Goal: Task Accomplishment & Management: Use online tool/utility

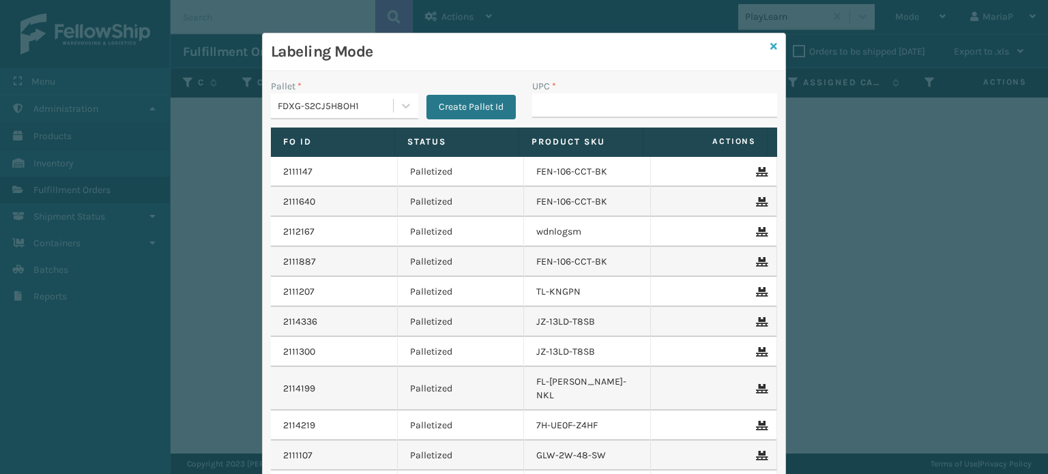
click at [770, 48] on icon at bounding box center [773, 47] width 7 height 10
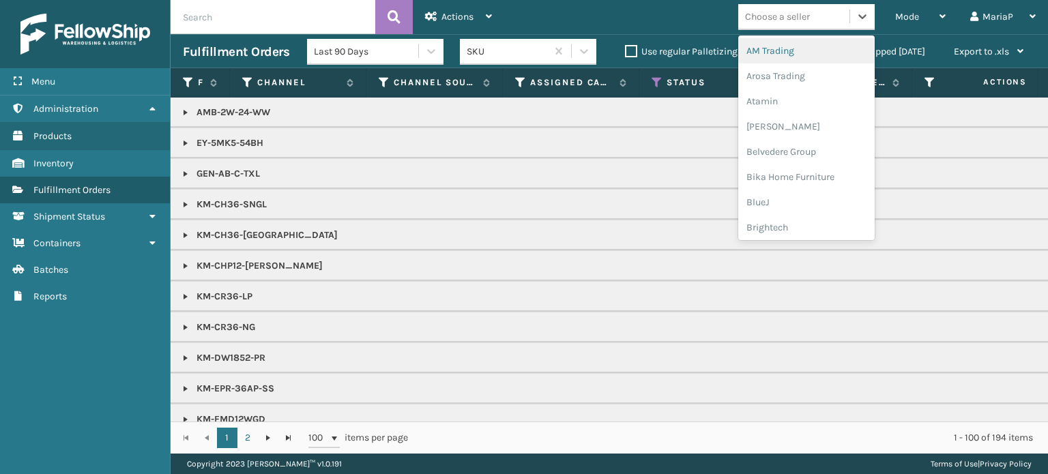
click at [775, 25] on div "Choose a seller" at bounding box center [793, 16] width 111 height 23
type input "EM"
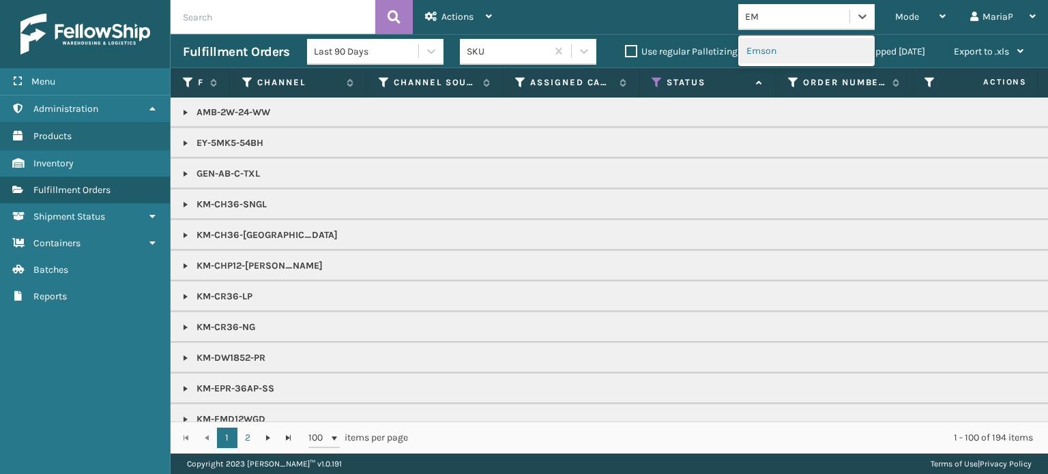
click at [777, 57] on div "Emson" at bounding box center [806, 50] width 136 height 25
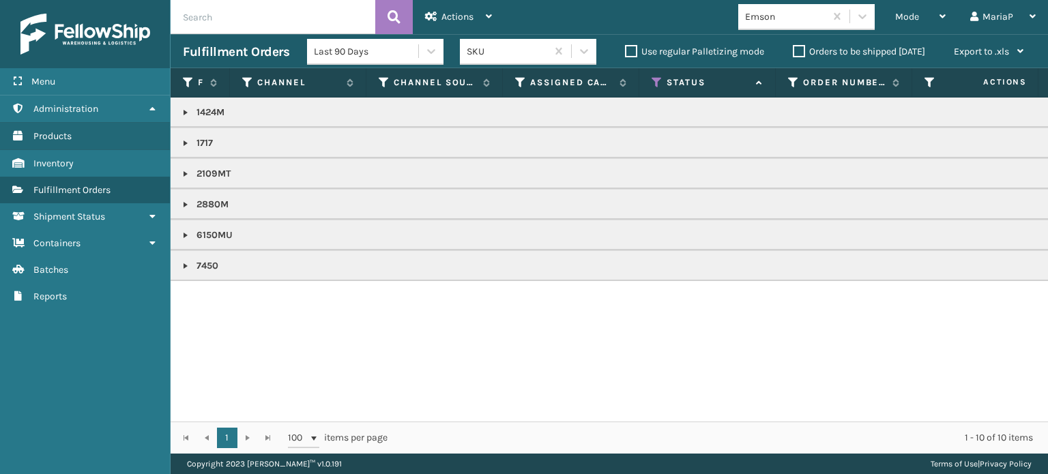
copy p "1717"
click at [932, 16] on div "Mode" at bounding box center [920, 17] width 50 height 34
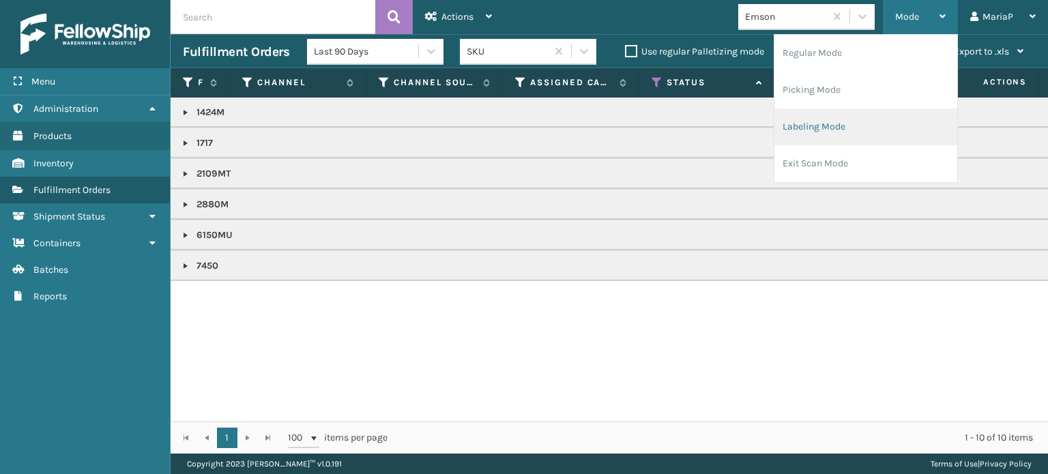
click at [884, 128] on li "Labeling Mode" at bounding box center [865, 126] width 183 height 37
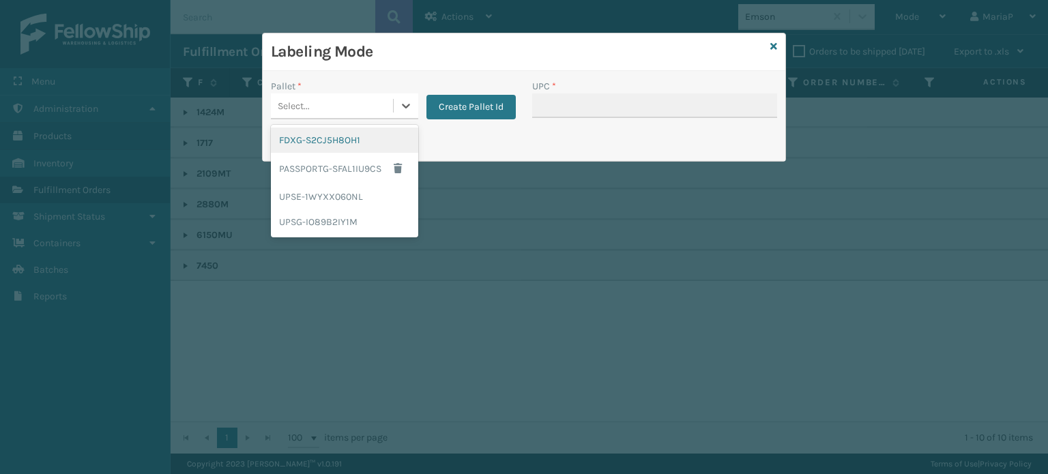
drag, startPoint x: 400, startPoint y: 100, endPoint x: 382, endPoint y: 140, distance: 44.0
drag, startPoint x: 382, startPoint y: 140, endPoint x: 398, endPoint y: 108, distance: 35.7
click at [398, 108] on div at bounding box center [406, 105] width 25 height 25
click at [355, 218] on div "UPSG-IO89B2IY1M" at bounding box center [344, 221] width 147 height 25
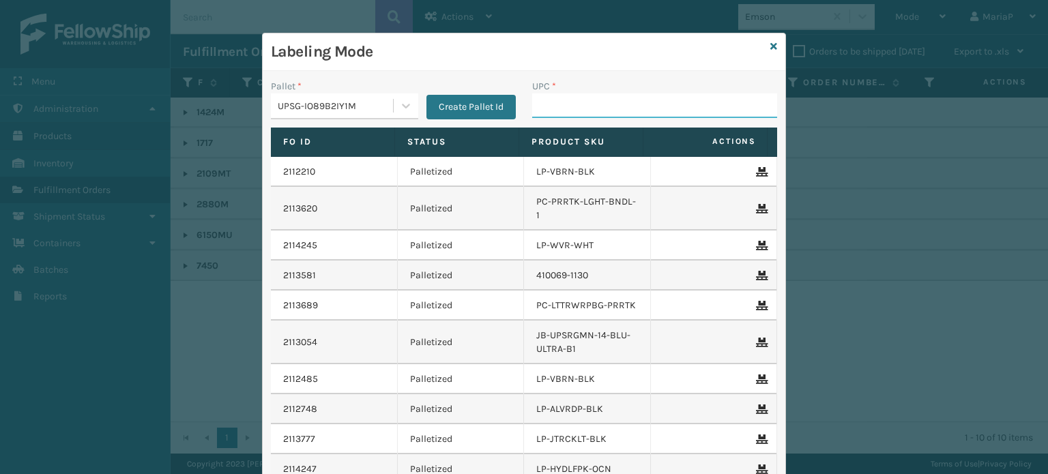
click at [577, 111] on input "UPC *" at bounding box center [654, 105] width 245 height 25
paste input "1717"
type input "1717"
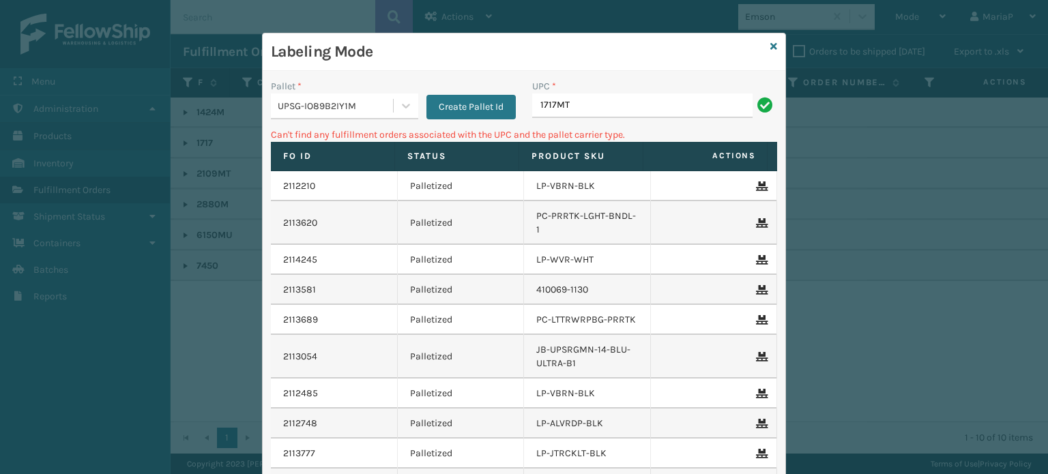
type input "1717MTW"
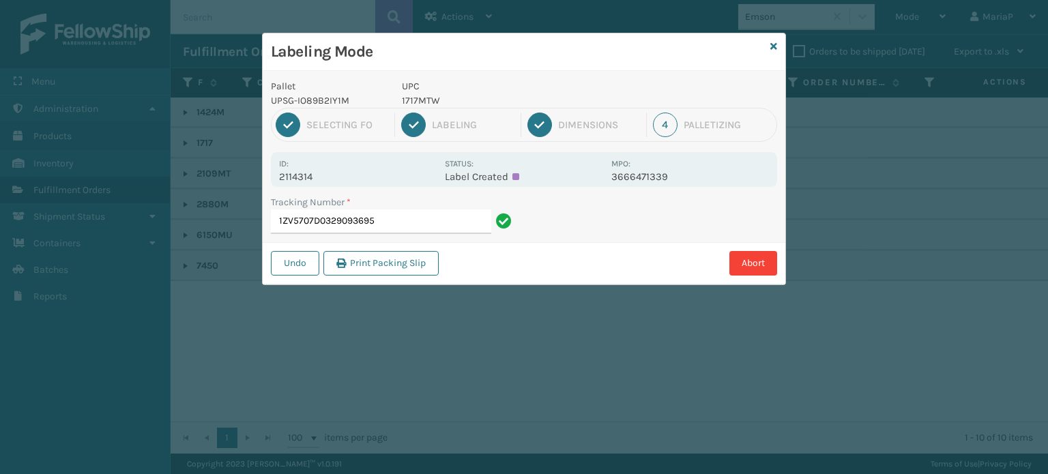
click at [363, 224] on input "1ZV5707D0329093695" at bounding box center [381, 221] width 220 height 25
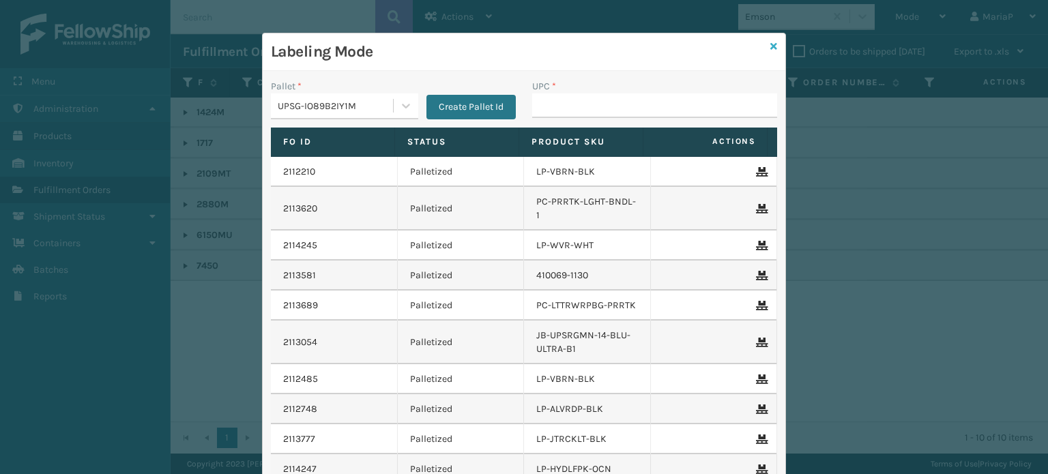
click at [770, 43] on icon at bounding box center [773, 47] width 7 height 10
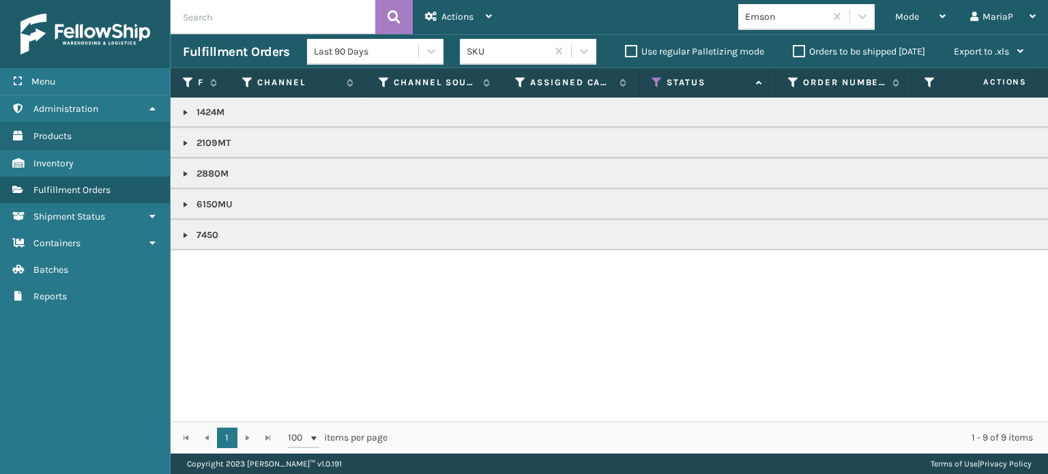
copy p "2109MT"
click at [914, 12] on span "Mode" at bounding box center [907, 17] width 24 height 12
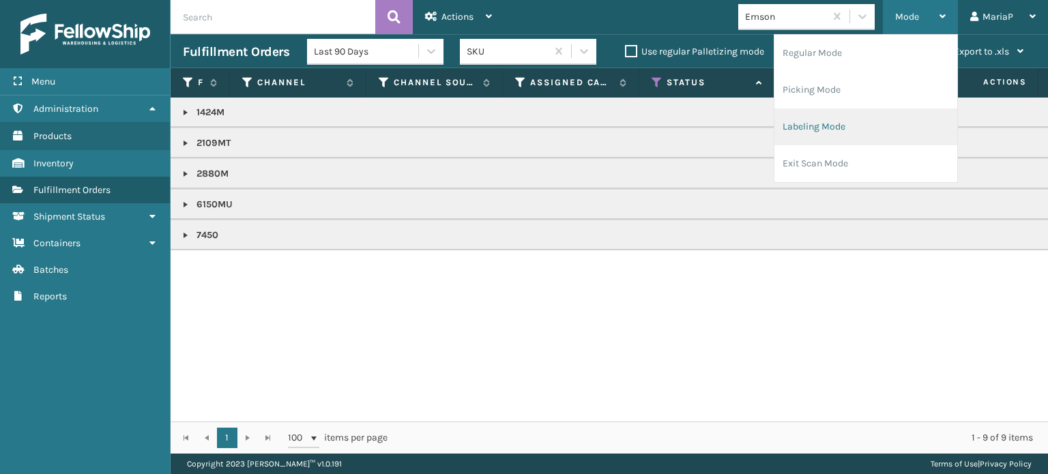
click at [879, 122] on li "Labeling Mode" at bounding box center [865, 126] width 183 height 37
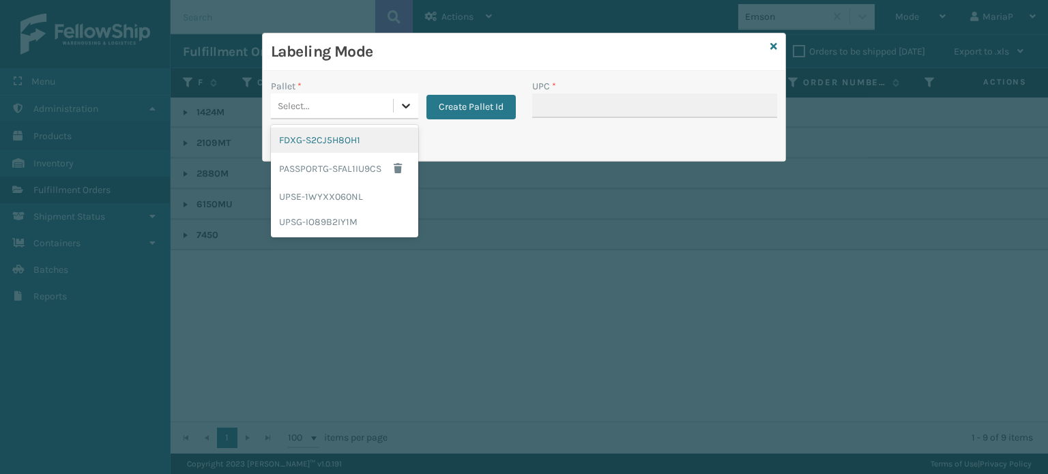
click at [397, 100] on div at bounding box center [406, 105] width 25 height 25
click at [349, 229] on div "UPSG-IO89B2IY1M" at bounding box center [344, 221] width 147 height 25
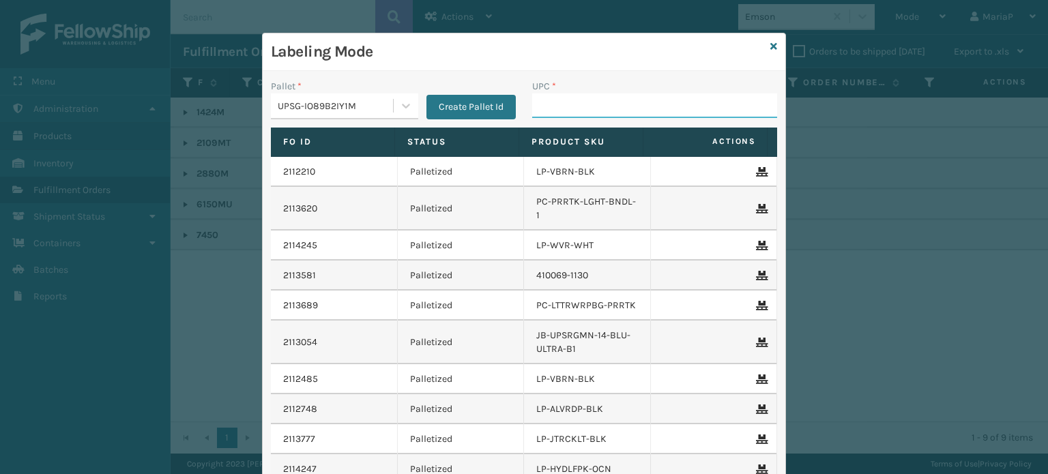
click at [571, 101] on input "UPC *" at bounding box center [654, 105] width 245 height 25
paste input "2109MT"
type input "2109MT"
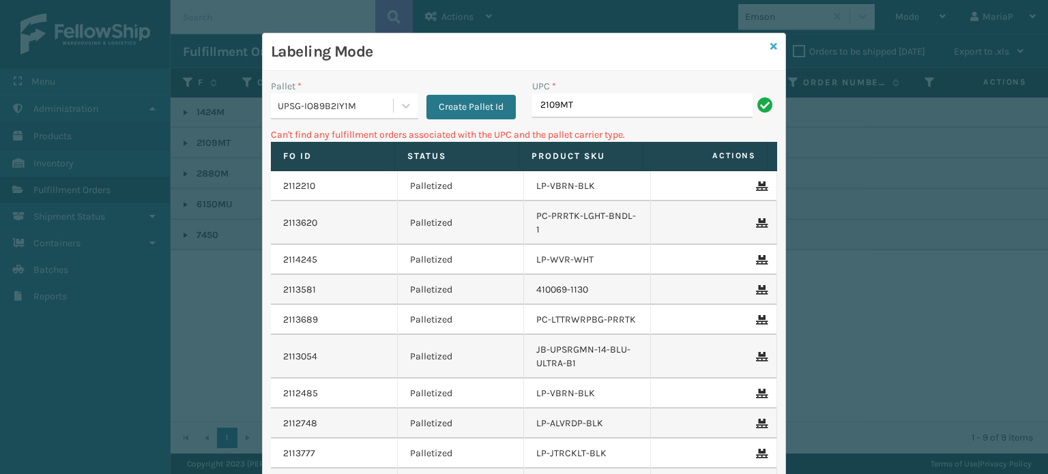
click at [770, 45] on icon at bounding box center [773, 47] width 7 height 10
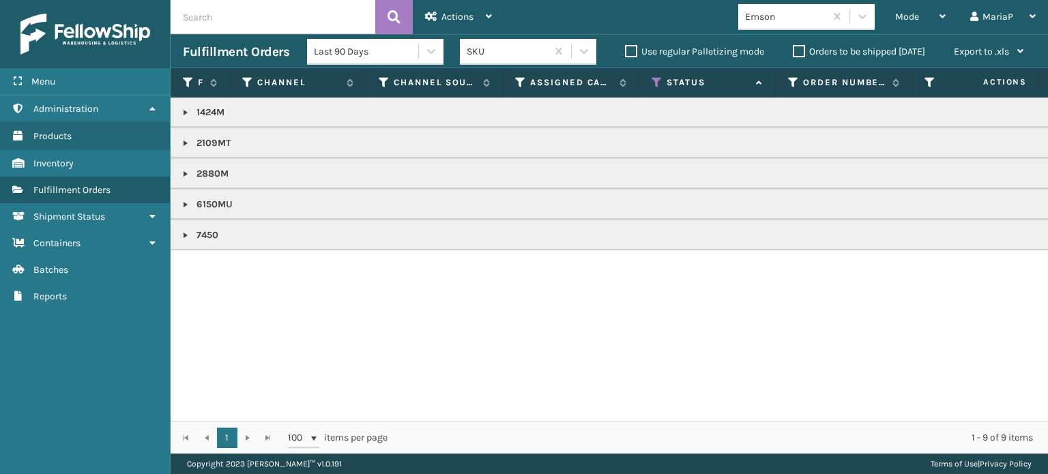
click at [183, 144] on link at bounding box center [185, 143] width 11 height 11
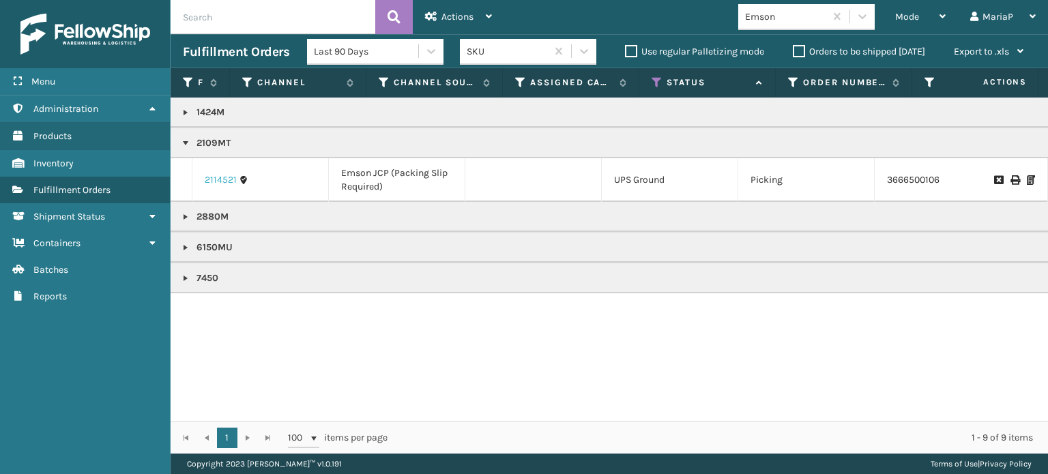
click at [218, 180] on link "2114521" at bounding box center [221, 180] width 32 height 14
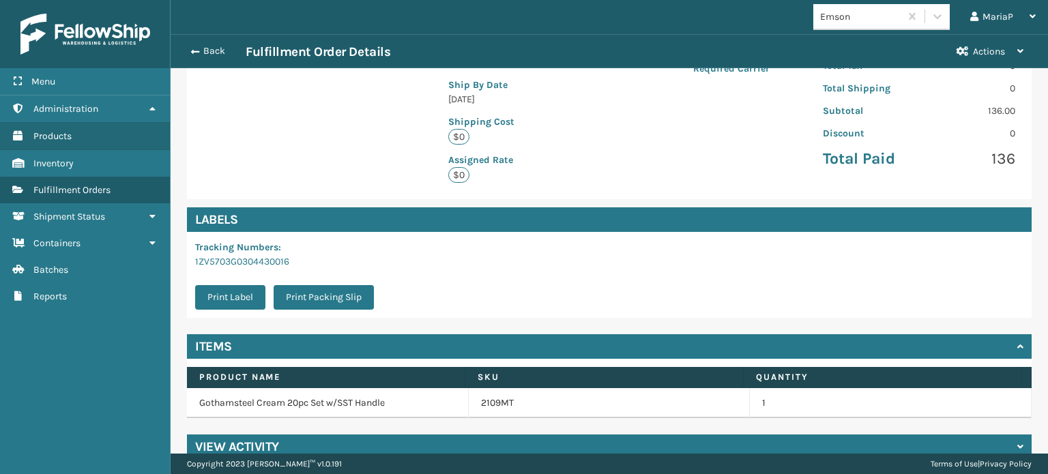
scroll to position [309, 0]
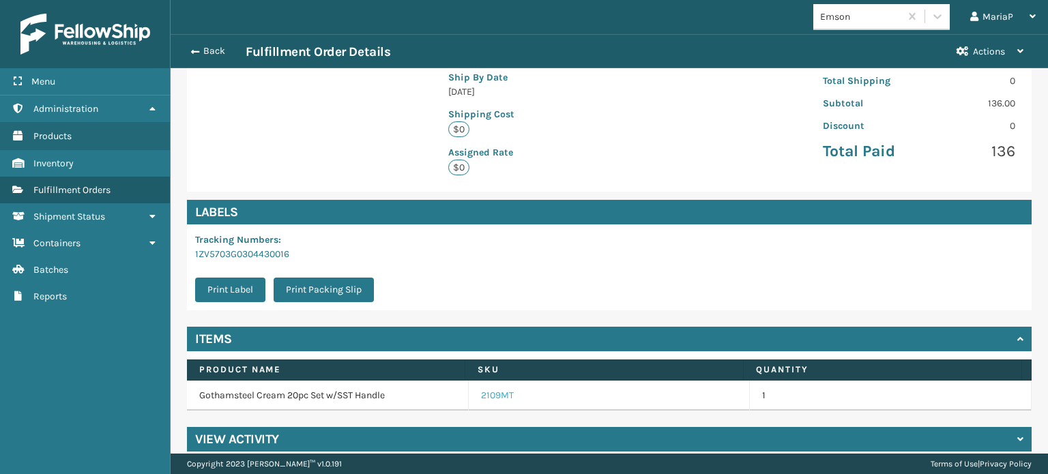
click at [487, 387] on td "2109MT" at bounding box center [610, 396] width 282 height 30
click at [487, 389] on link "2109MT" at bounding box center [497, 396] width 33 height 14
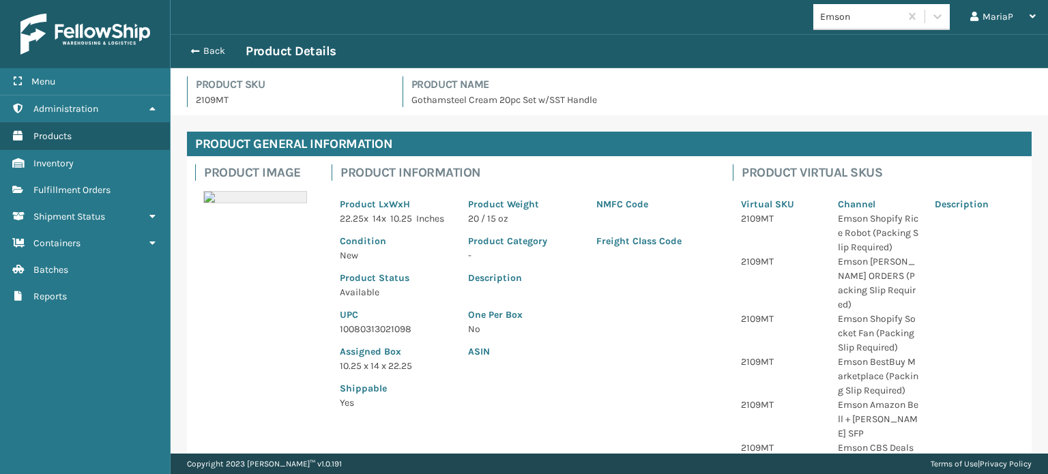
click at [347, 336] on p "10080313021098" at bounding box center [396, 329] width 112 height 14
copy p "10080313021098"
click at [193, 51] on span "button" at bounding box center [193, 51] width 8 height 10
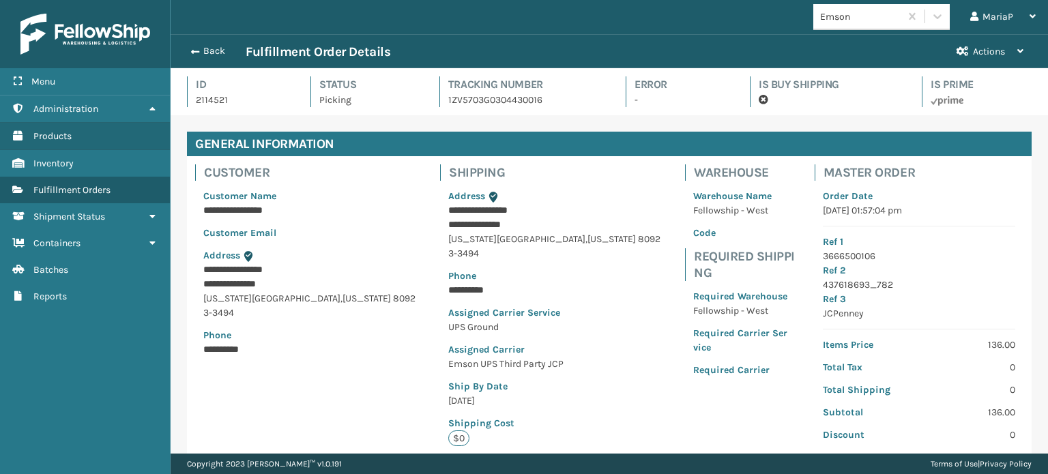
scroll to position [33, 877]
click at [193, 51] on span "button" at bounding box center [195, 52] width 8 height 10
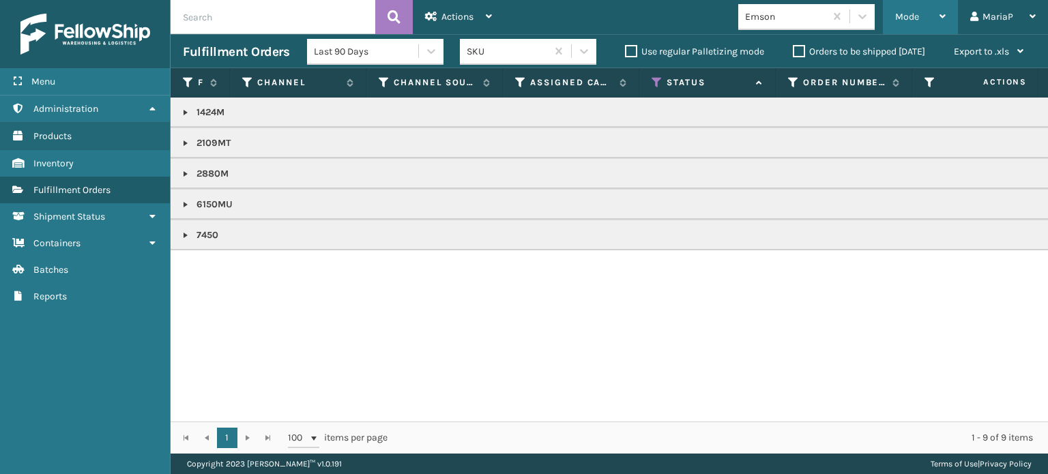
click at [912, 13] on span "Mode" at bounding box center [907, 17] width 24 height 12
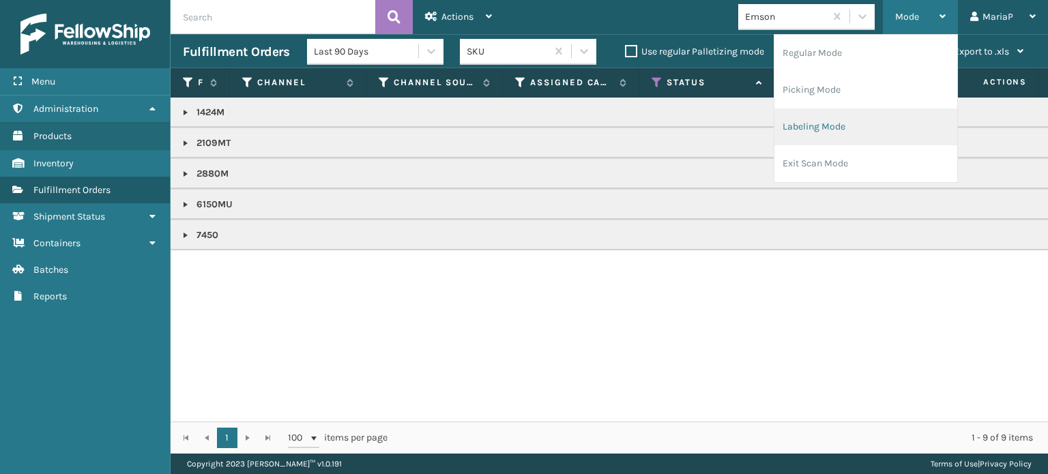
click at [863, 128] on li "Labeling Mode" at bounding box center [865, 126] width 183 height 37
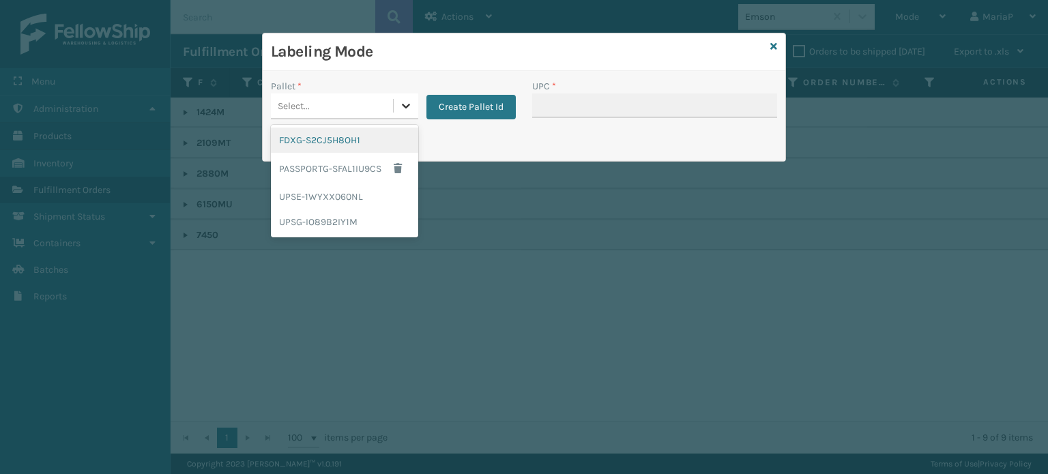
click at [404, 103] on icon at bounding box center [406, 106] width 14 height 14
click at [363, 218] on div "UPSG-IO89B2IY1M" at bounding box center [344, 221] width 147 height 25
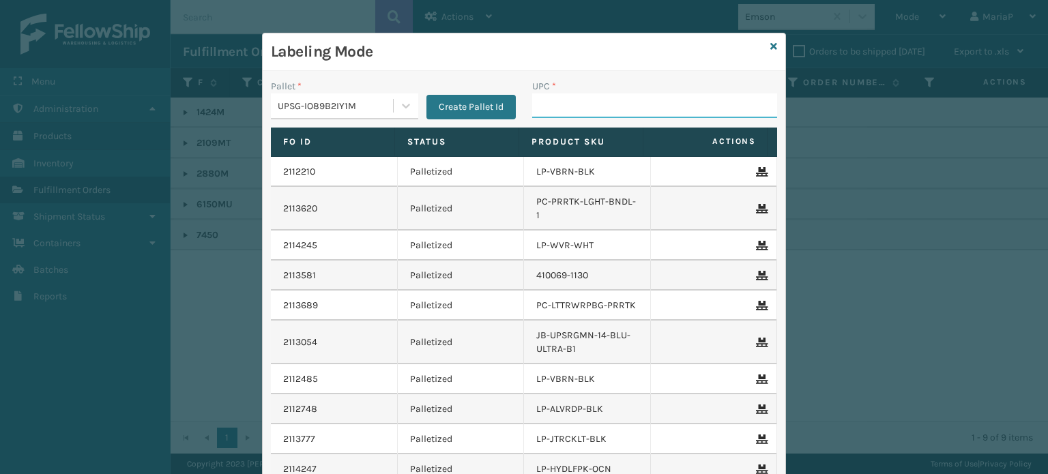
click at [597, 111] on input "UPC *" at bounding box center [654, 105] width 245 height 25
paste input "10080313021098"
type input "10080313021098"
click at [770, 43] on icon at bounding box center [773, 47] width 7 height 10
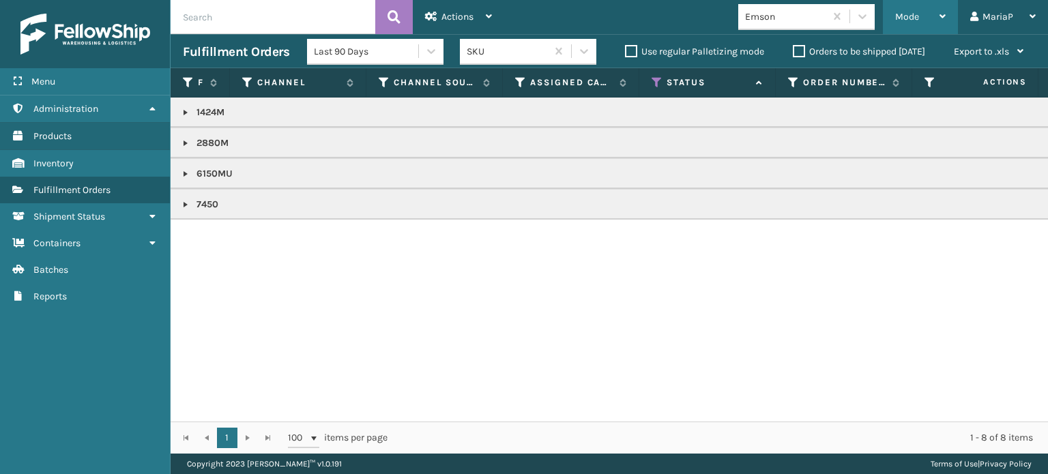
click at [911, 24] on div "Mode" at bounding box center [920, 17] width 50 height 34
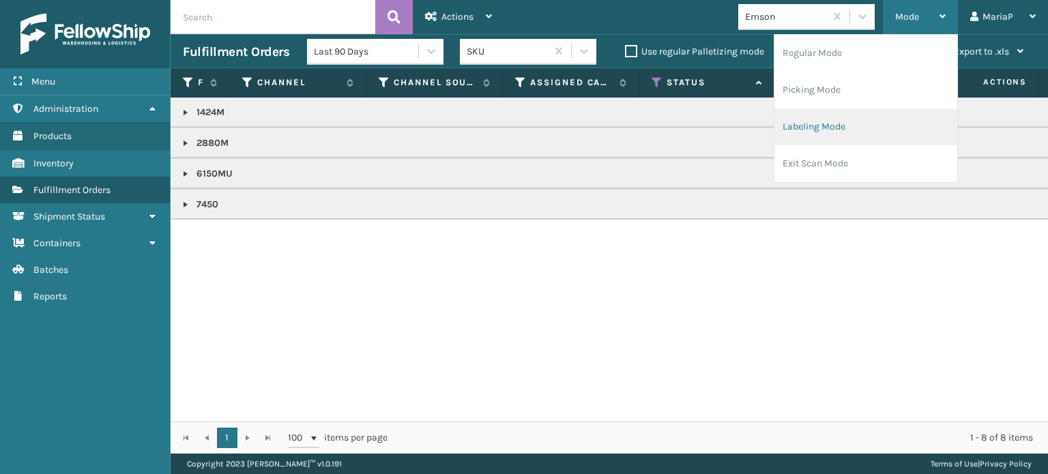
click at [849, 121] on li "Labeling Mode" at bounding box center [865, 126] width 183 height 37
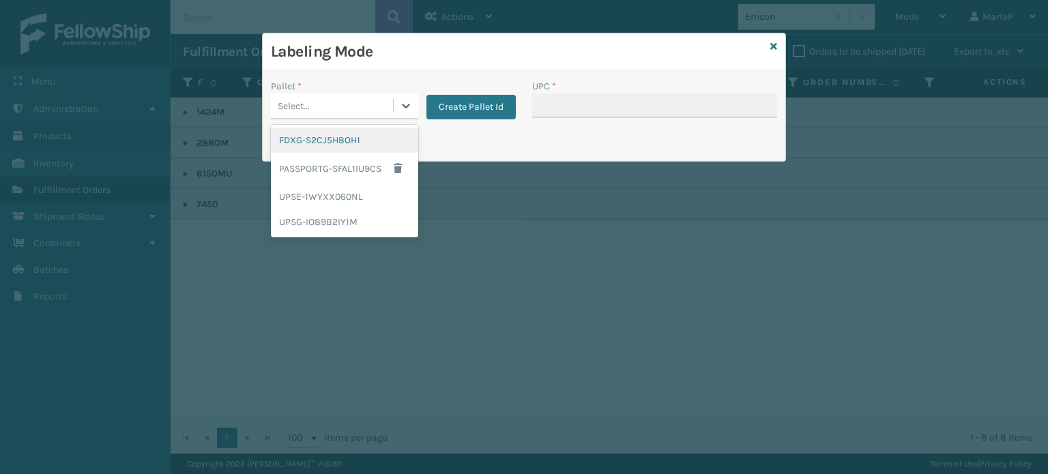
click at [347, 99] on div "Select..." at bounding box center [332, 106] width 122 height 23
drag, startPoint x: 334, startPoint y: 227, endPoint x: 523, endPoint y: 103, distance: 226.2
click at [334, 226] on div "UPSG-IO89B2IY1M" at bounding box center [344, 221] width 147 height 25
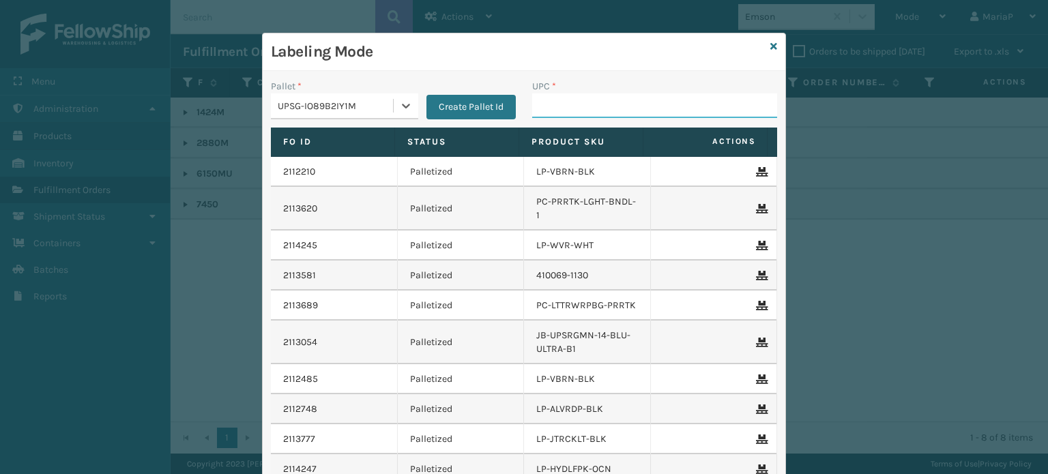
click at [561, 102] on input "UPC *" at bounding box center [654, 105] width 245 height 25
type input "7450"
type input "840985126766"
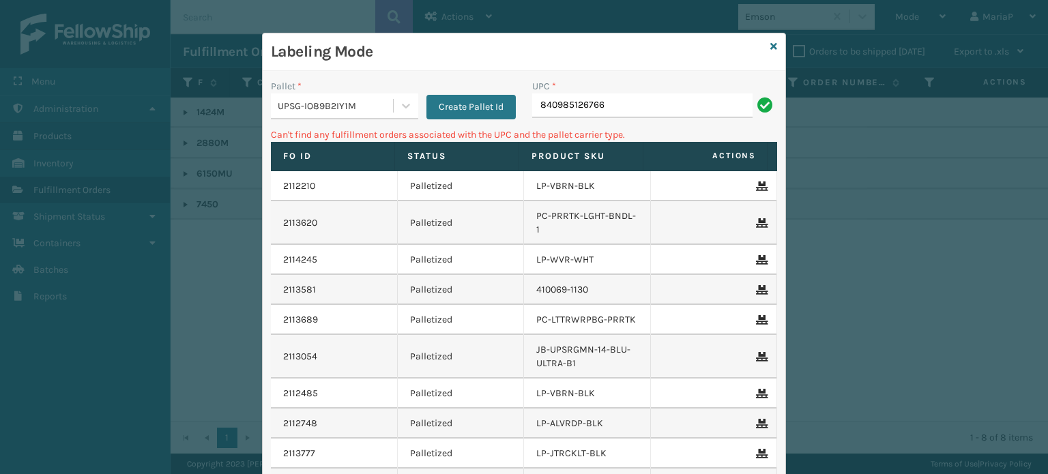
click at [379, 107] on div "UPSG-IO89B2IY1M" at bounding box center [336, 106] width 117 height 14
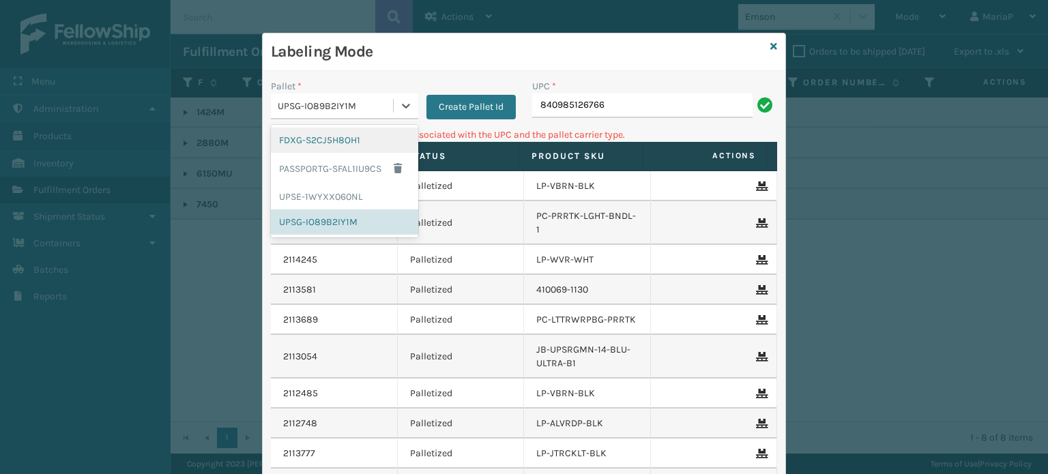
drag, startPoint x: 330, startPoint y: 138, endPoint x: 503, endPoint y: 130, distance: 172.8
click at [333, 138] on div "FDXG-S2CJ5H8OH1" at bounding box center [344, 140] width 147 height 25
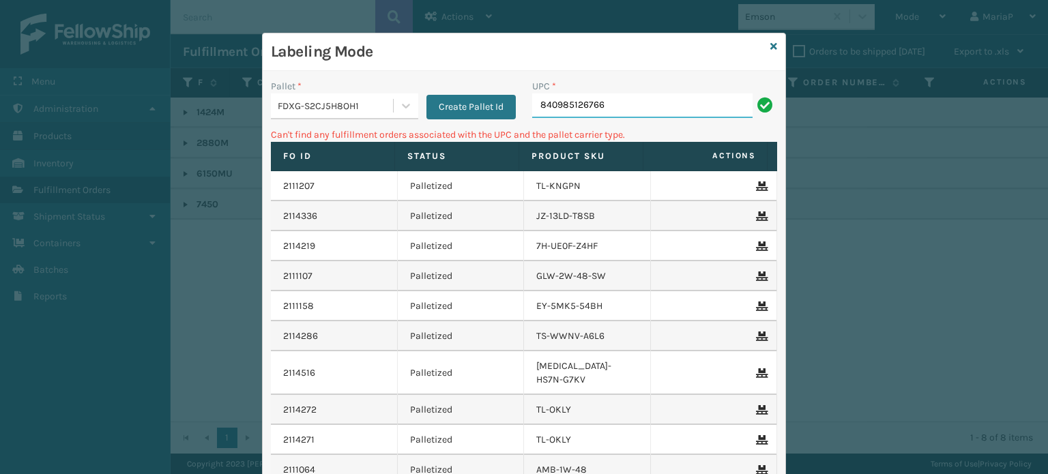
click at [581, 106] on input "840985126766" at bounding box center [642, 105] width 220 height 25
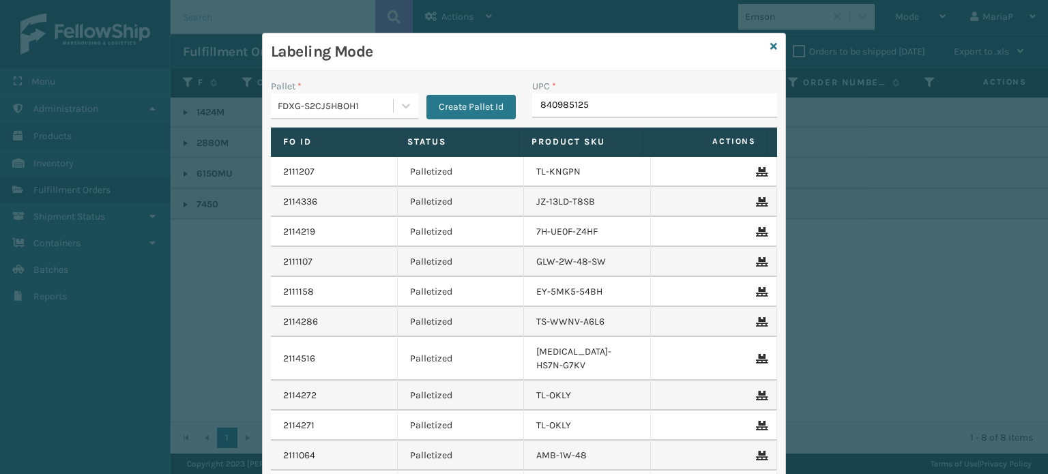
type input "8409851256"
type input "1008031302"
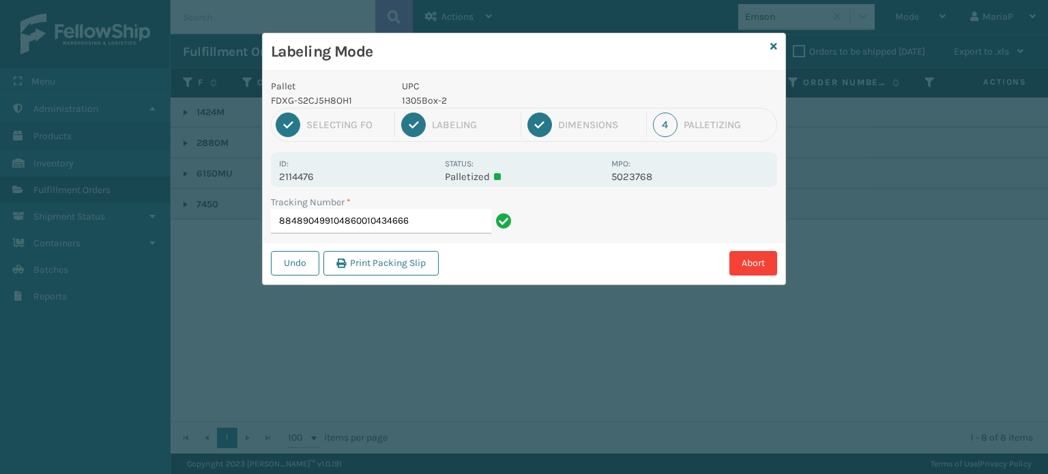
type input "884890499104860010434666"
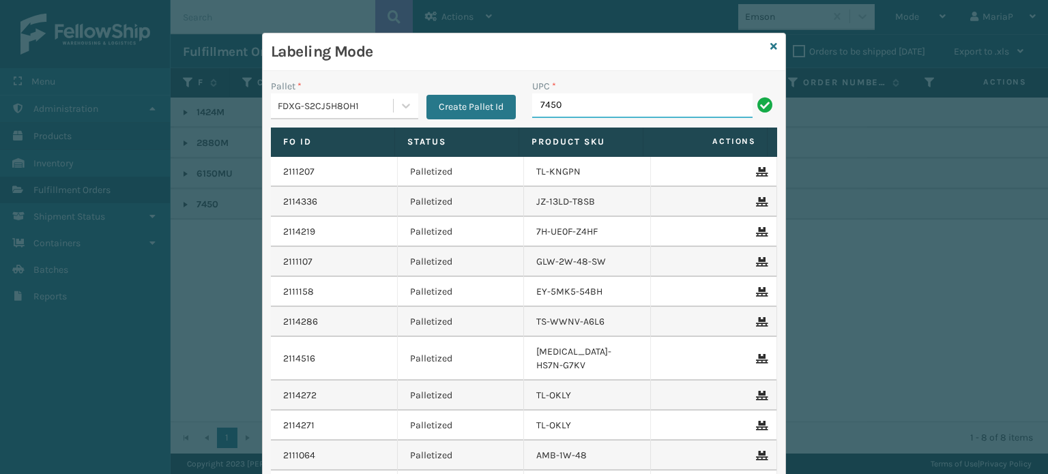
type input "7450"
type input "10080313061506"
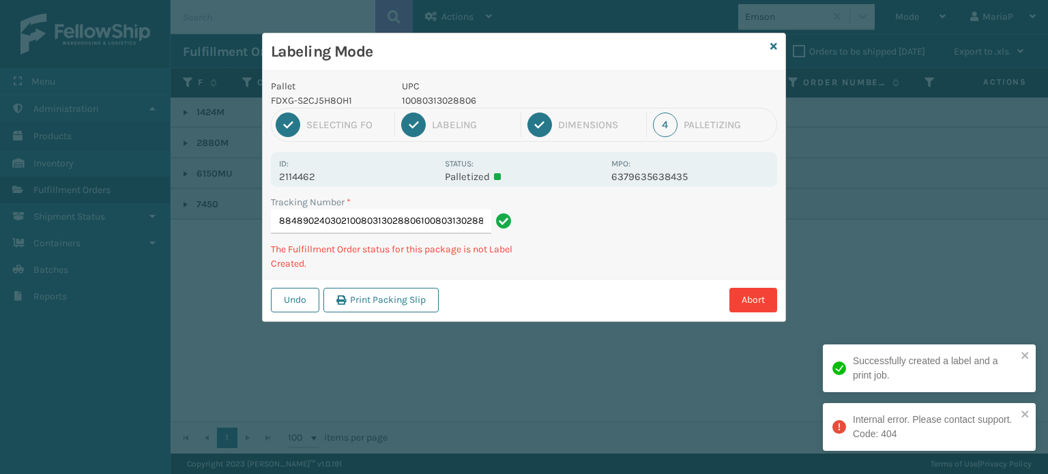
type input "8848902403021008031302880610080313028806"
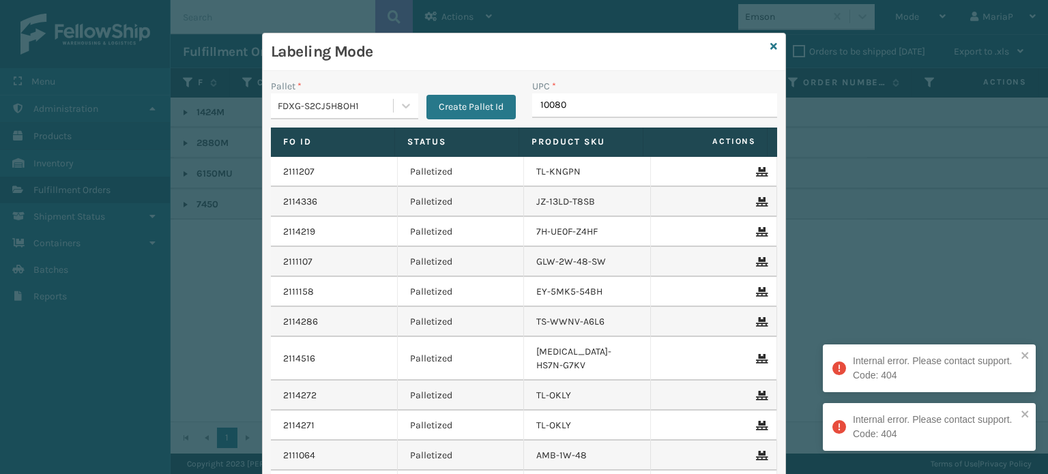
type input "100803"
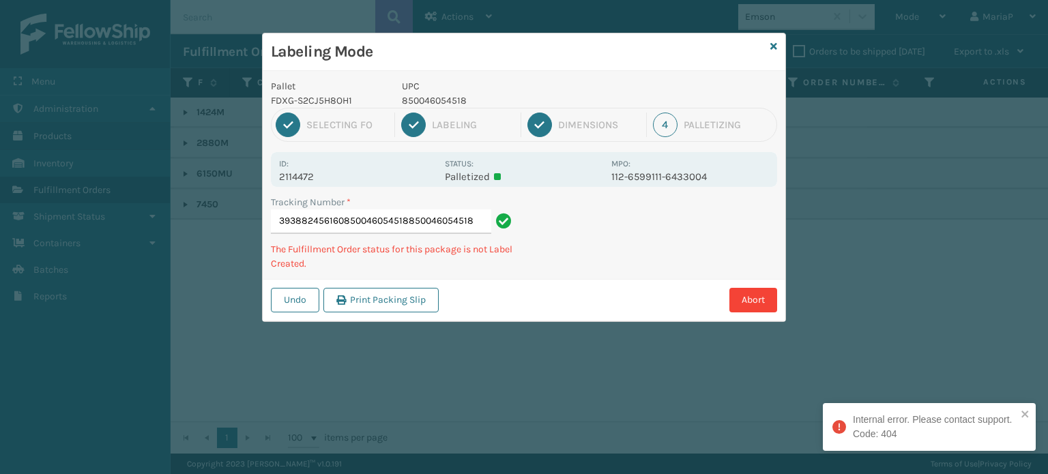
type input "393882456160850046054518850046054518"
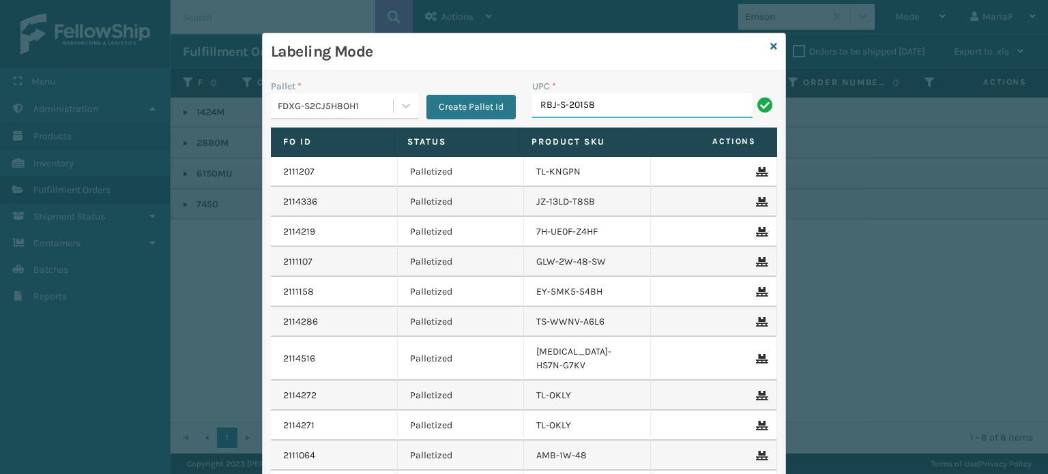
type input "RBJ-S-20158-04"
type input "RBJ-S-22011-10"
type input "KM-MD-1SS"
type input "HAN-S-21796-04"
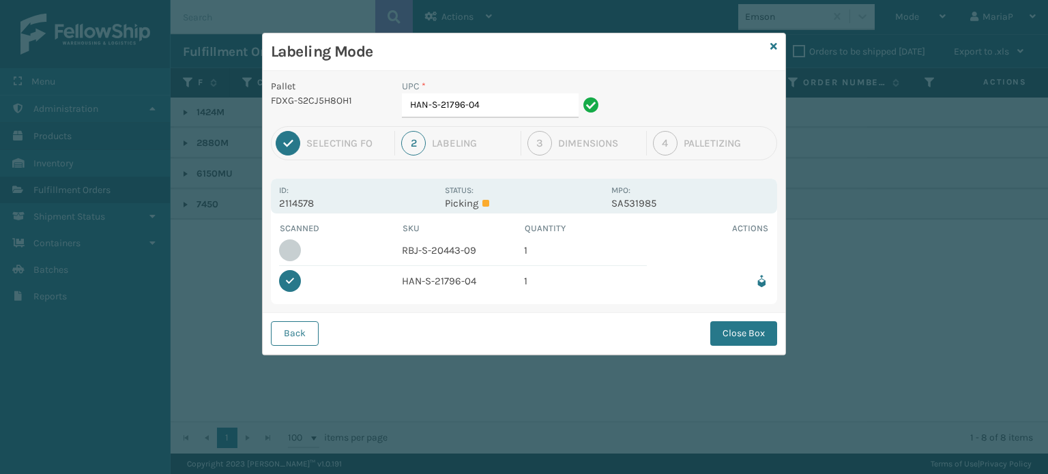
click at [744, 340] on button "Close Box" at bounding box center [743, 333] width 67 height 25
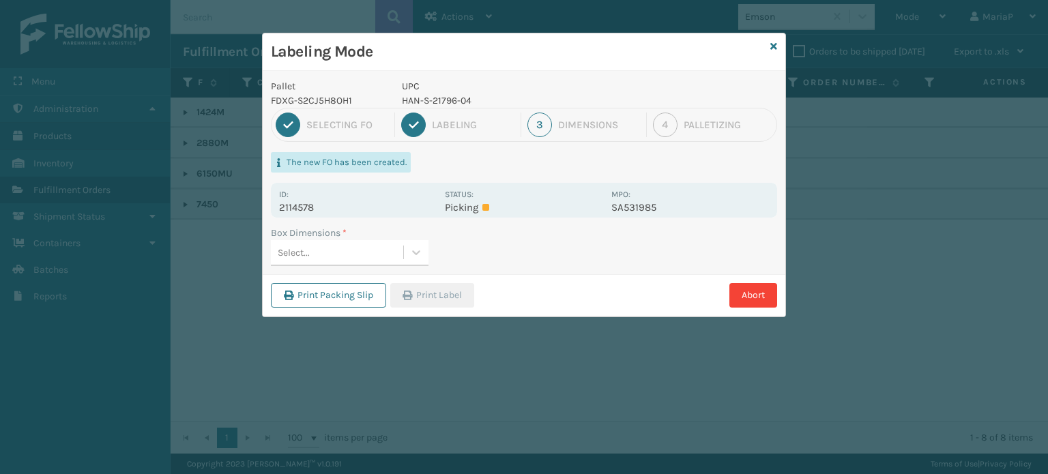
click at [367, 261] on div "Select..." at bounding box center [337, 253] width 132 height 23
type input "MED"
click at [381, 290] on div "Med" at bounding box center [350, 286] width 158 height 25
click at [428, 289] on button "Print Label" at bounding box center [432, 295] width 84 height 25
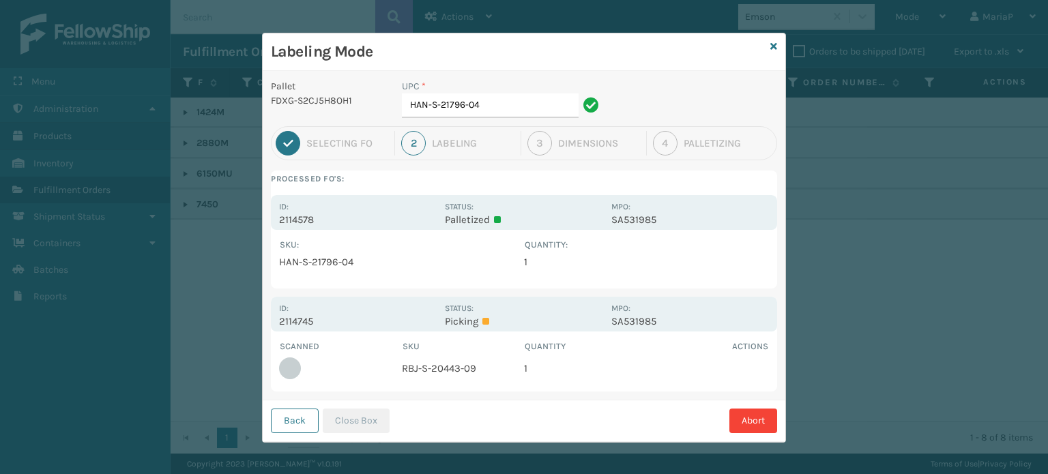
click at [416, 371] on td "RBJ-S-20443-09" at bounding box center [463, 368] width 123 height 30
click at [417, 369] on td "RBJ-S-20443-09" at bounding box center [463, 368] width 123 height 30
drag, startPoint x: 287, startPoint y: 425, endPoint x: 307, endPoint y: 405, distance: 28.5
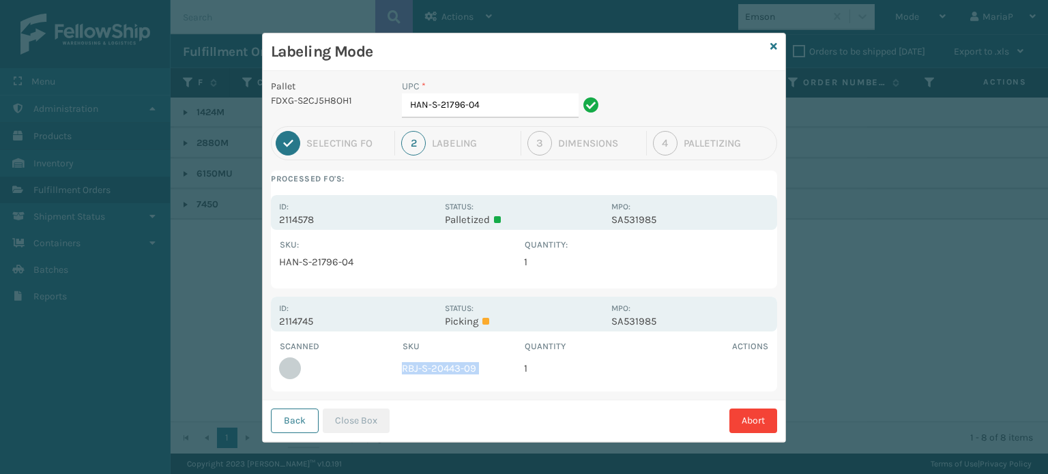
click at [288, 425] on button "Back" at bounding box center [295, 421] width 48 height 25
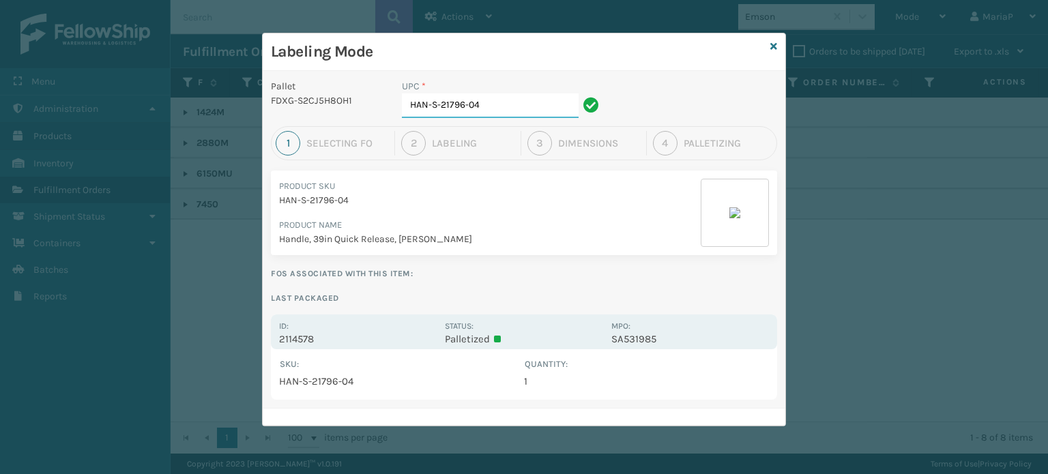
click at [517, 107] on input "HAN-S-21796-04" at bounding box center [490, 105] width 177 height 25
type input "han-s-21050-06"
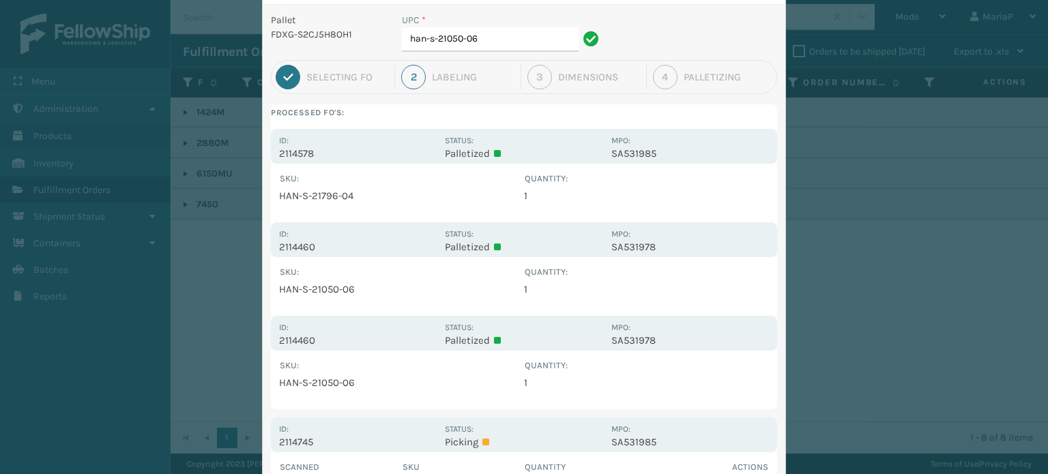
scroll to position [187, 0]
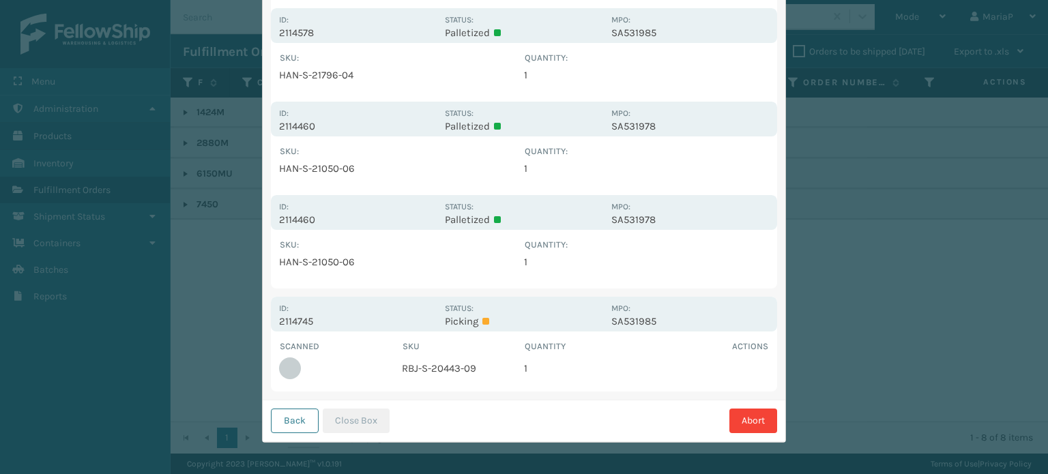
click at [459, 355] on td "RBJ-S-20443-09" at bounding box center [463, 368] width 123 height 30
click at [448, 364] on td "RBJ-S-20443-09" at bounding box center [463, 368] width 123 height 30
copy td "RBJ-S-20443-09"
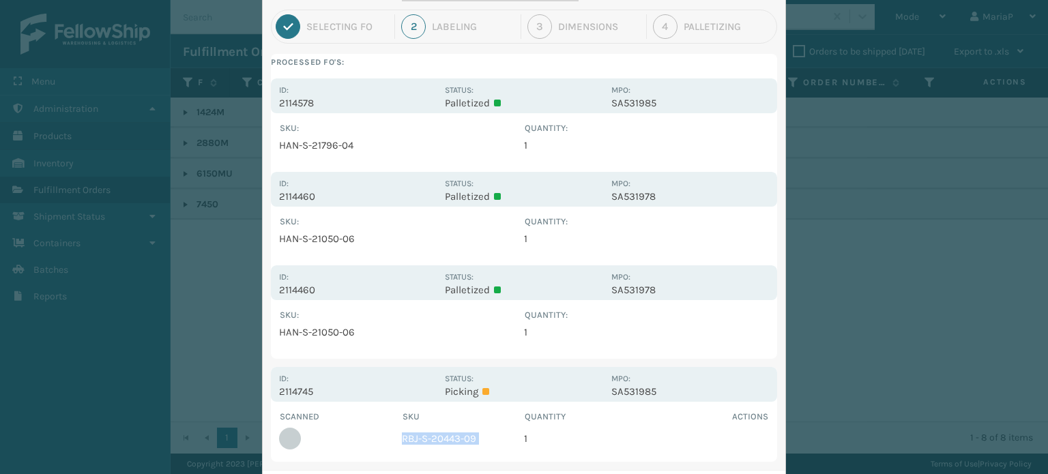
scroll to position [0, 0]
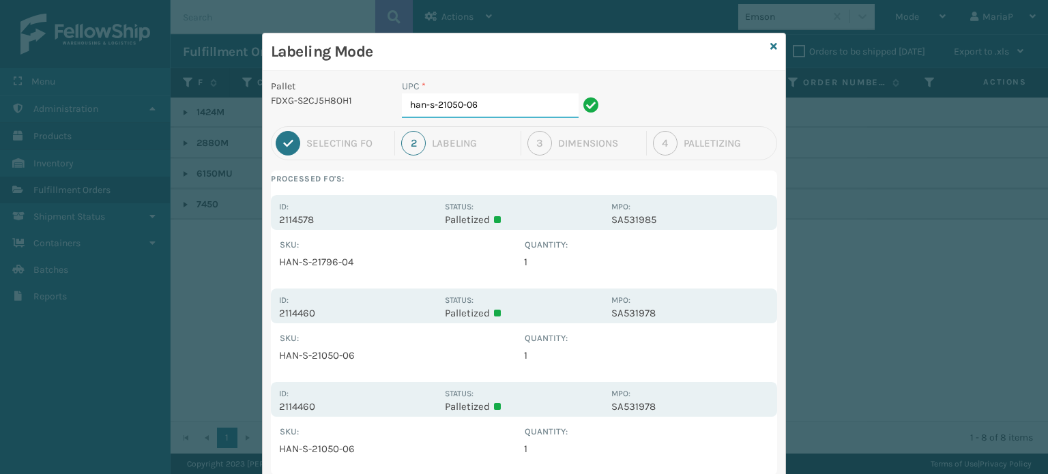
click at [510, 103] on input "han-s-21050-06" at bounding box center [490, 105] width 177 height 25
paste input "RBJ-S-20443-09"
type input "RBJ-S-20443-09"
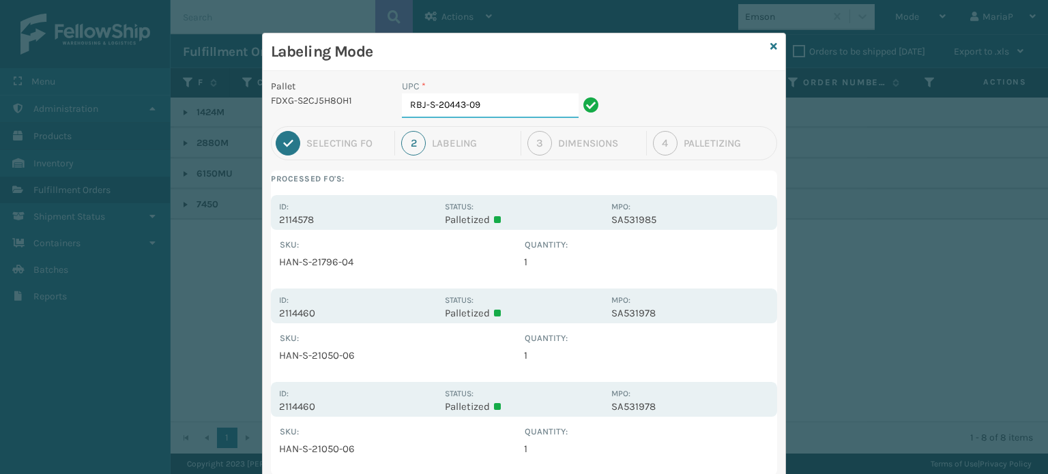
click at [510, 103] on input "RBJ-S-20443-09" at bounding box center [490, 105] width 177 height 25
click at [511, 102] on input "RBJ-S-20443-09" at bounding box center [490, 105] width 177 height 25
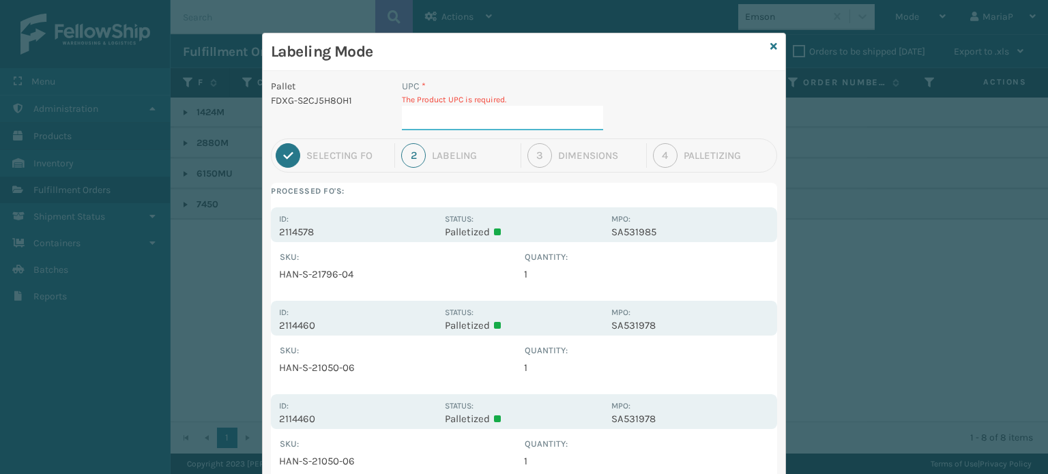
paste input "RBJ-S-20443-09"
type input "RBJ-S-20443-09"
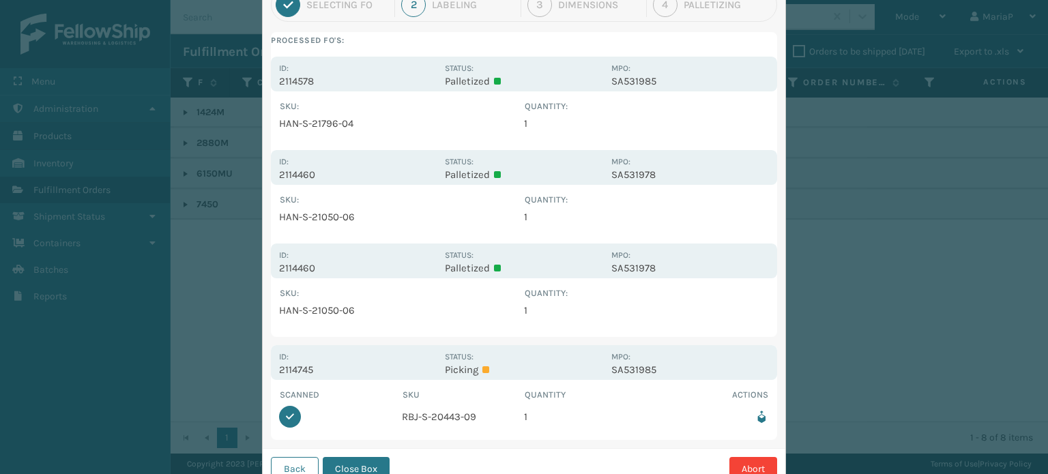
scroll to position [187, 0]
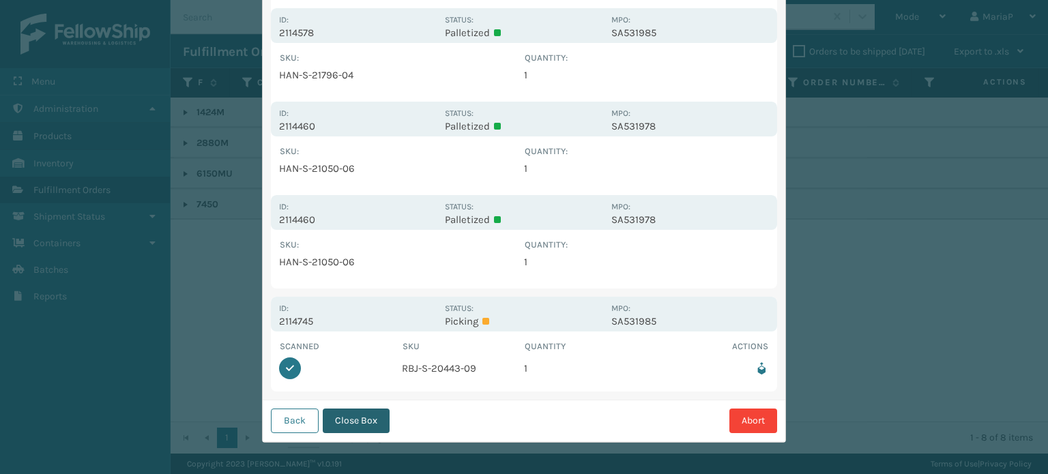
click at [364, 431] on button "Close Box" at bounding box center [356, 421] width 67 height 25
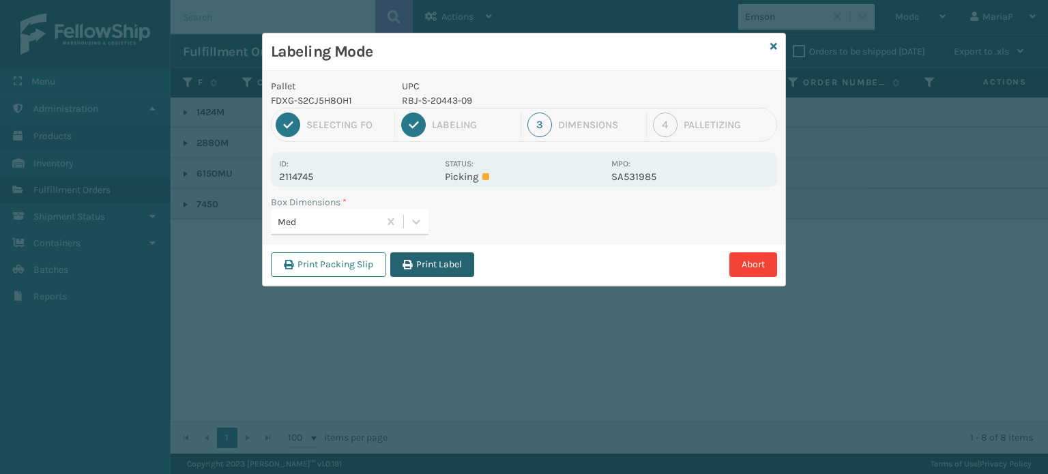
click at [435, 267] on button "Print Label" at bounding box center [432, 264] width 84 height 25
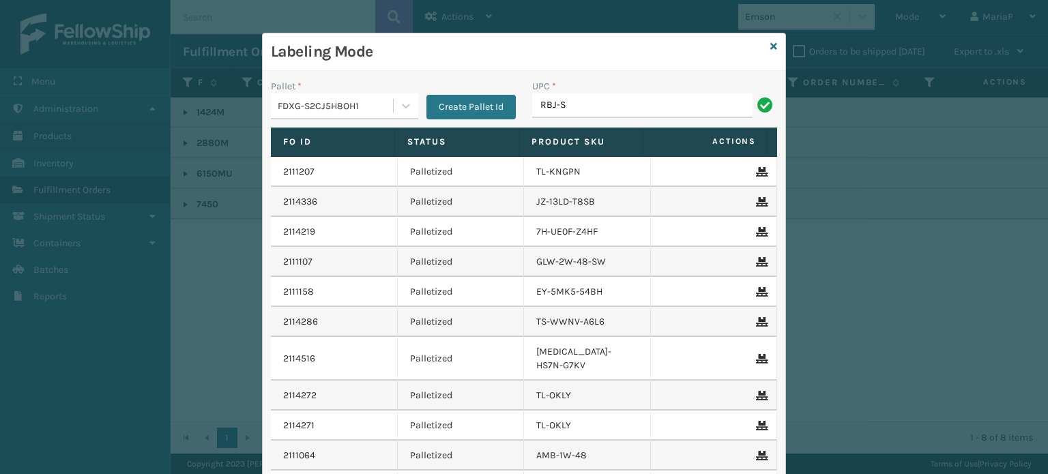
type input "RBJ-S-20744-40"
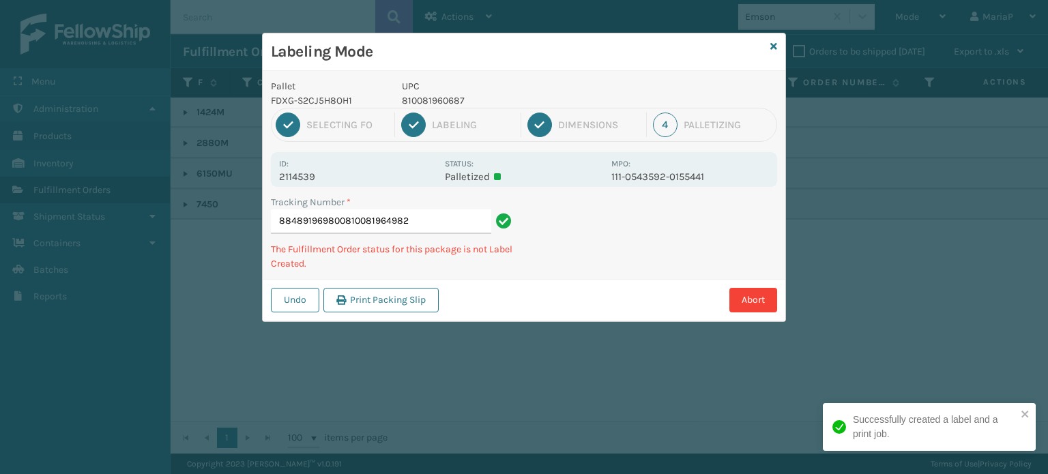
type input "884891969800810081964982"
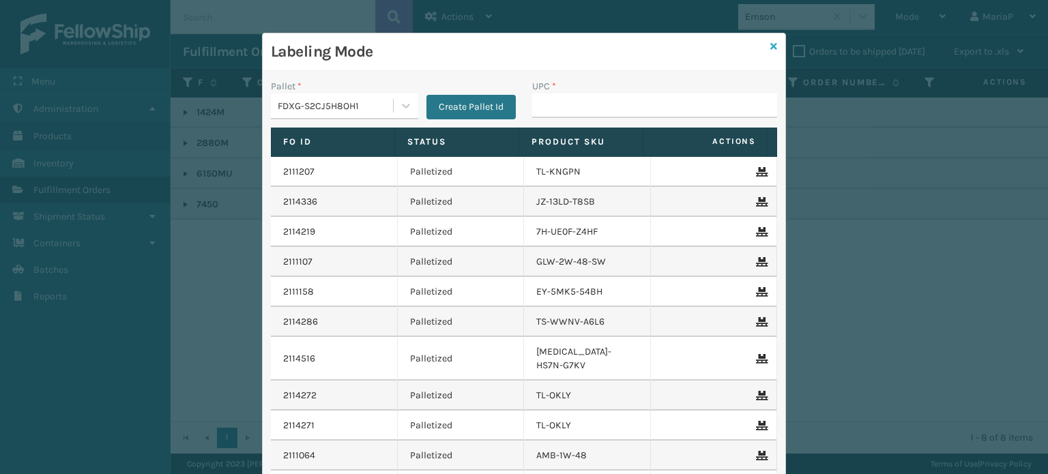
click at [770, 48] on icon at bounding box center [773, 47] width 7 height 10
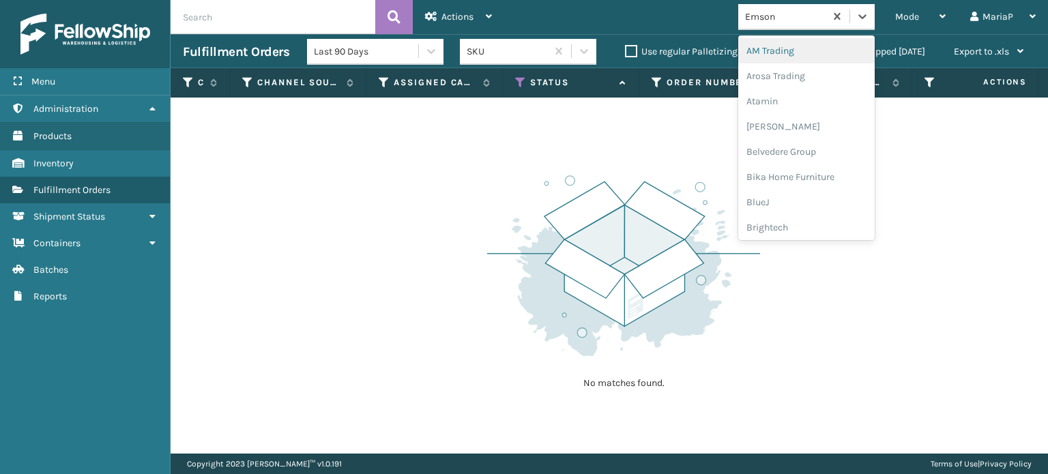
click at [789, 22] on div "Emson" at bounding box center [785, 17] width 81 height 14
type input "LIF"
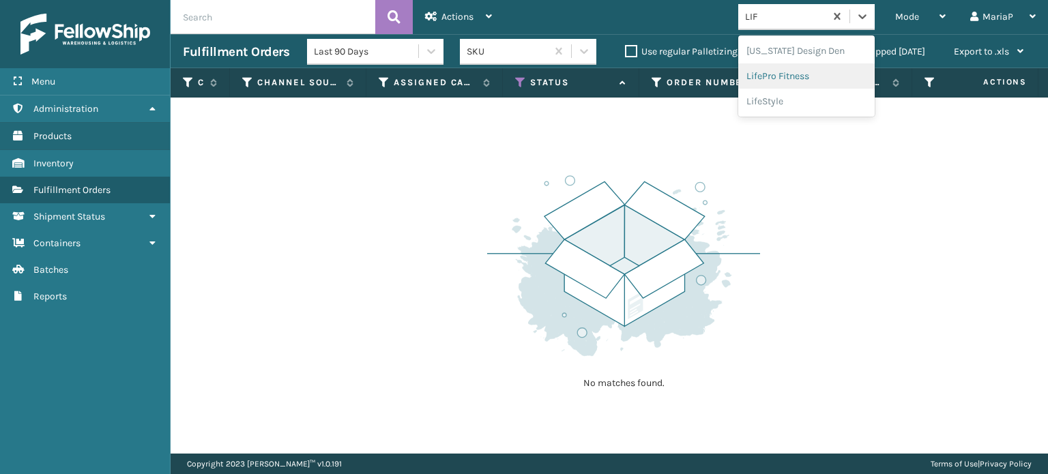
click at [782, 76] on div "LifePro Fitness" at bounding box center [806, 75] width 136 height 25
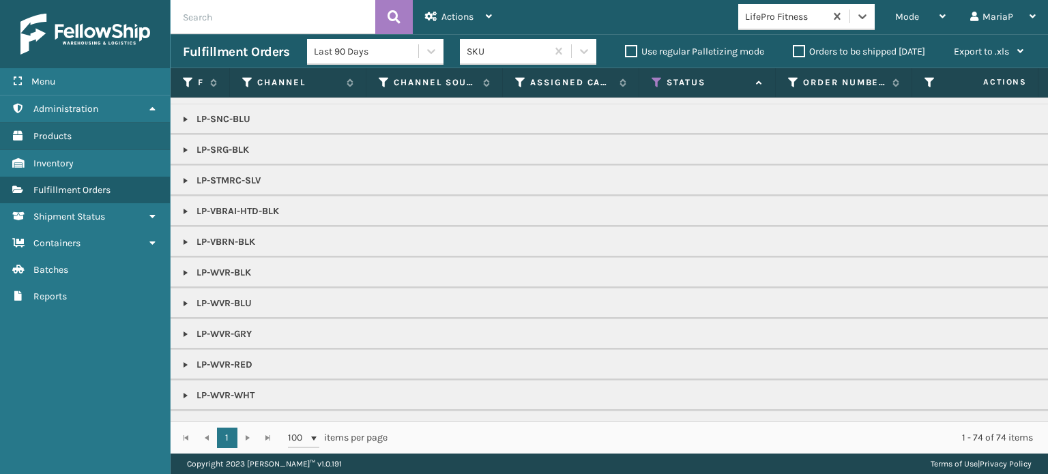
scroll to position [785, 0]
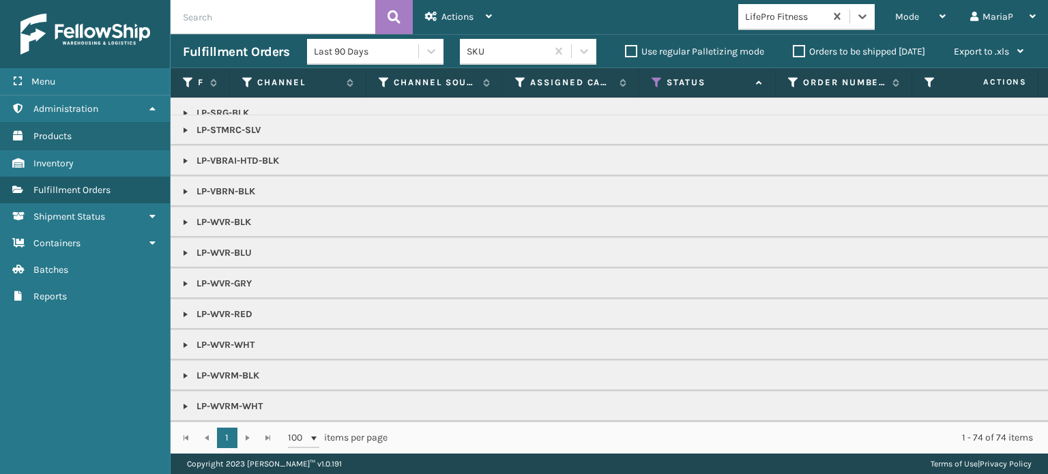
click at [188, 309] on link at bounding box center [185, 314] width 11 height 11
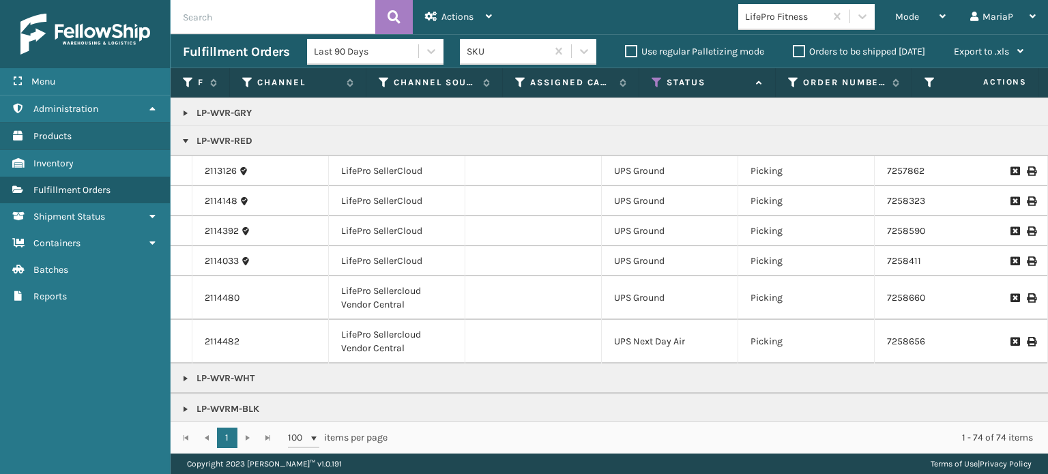
scroll to position [922, 0]
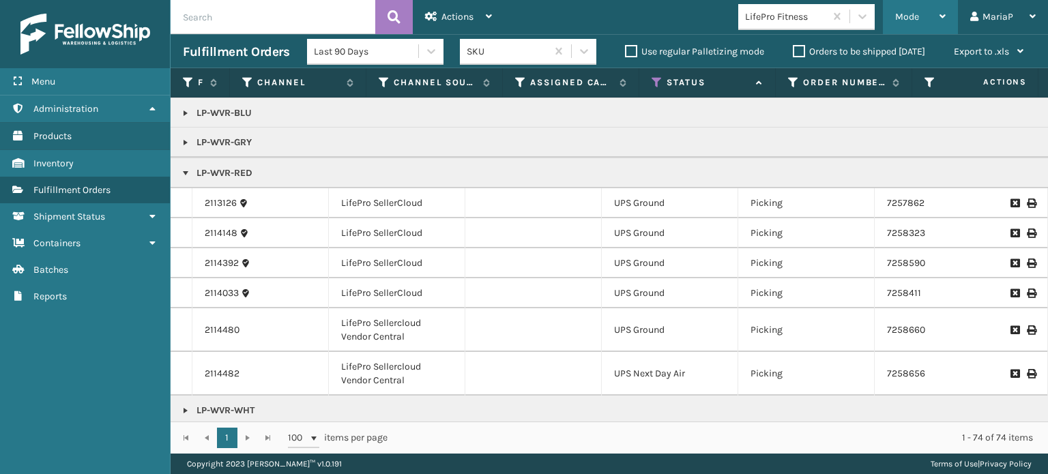
click at [907, 13] on span "Mode" at bounding box center [907, 17] width 24 height 12
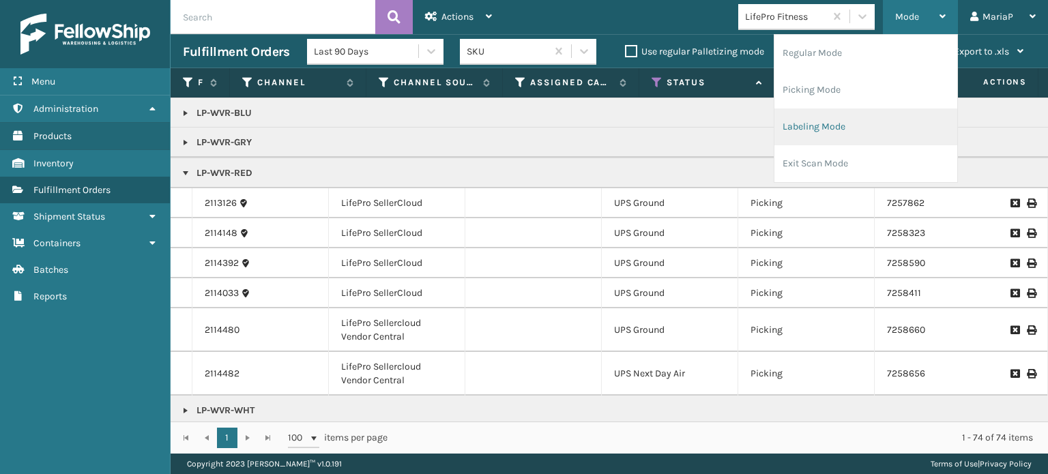
click at [824, 126] on li "Labeling Mode" at bounding box center [865, 126] width 183 height 37
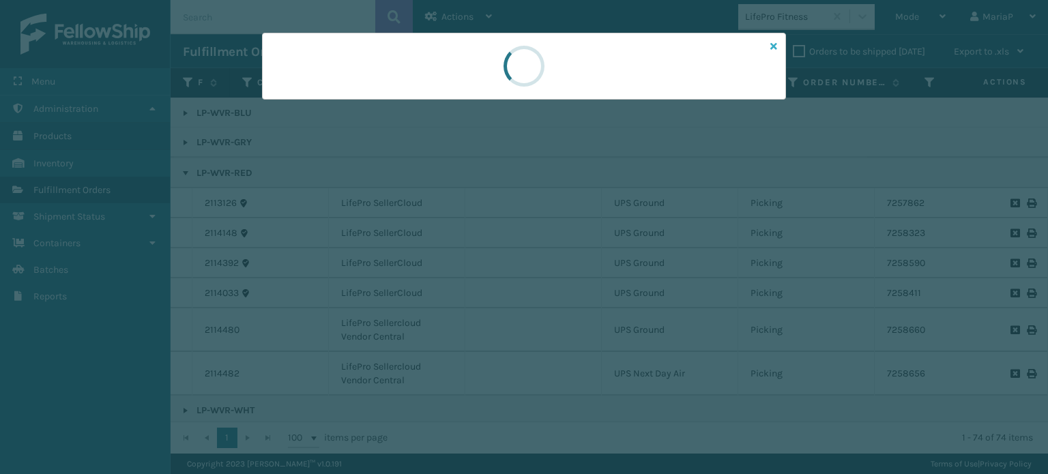
click at [770, 48] on icon at bounding box center [773, 47] width 7 height 10
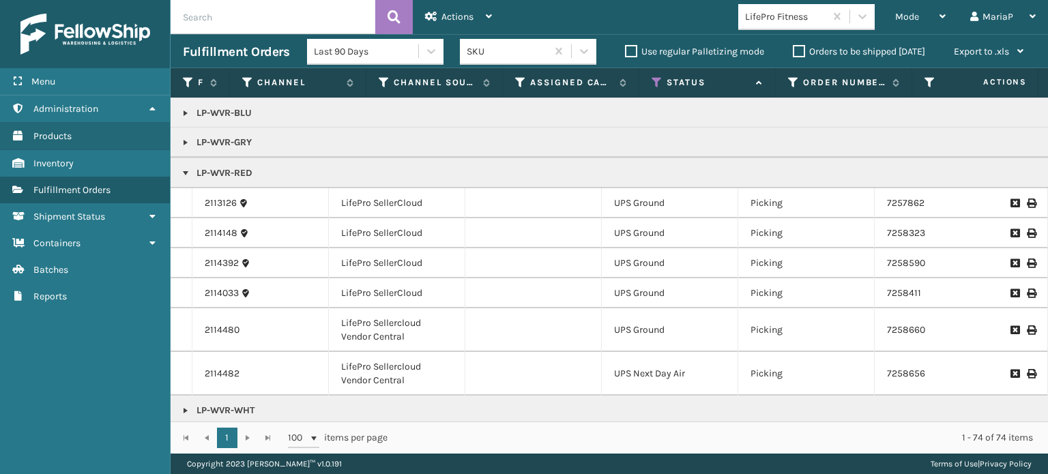
click at [816, 22] on div "LifePro Fitness" at bounding box center [785, 17] width 81 height 14
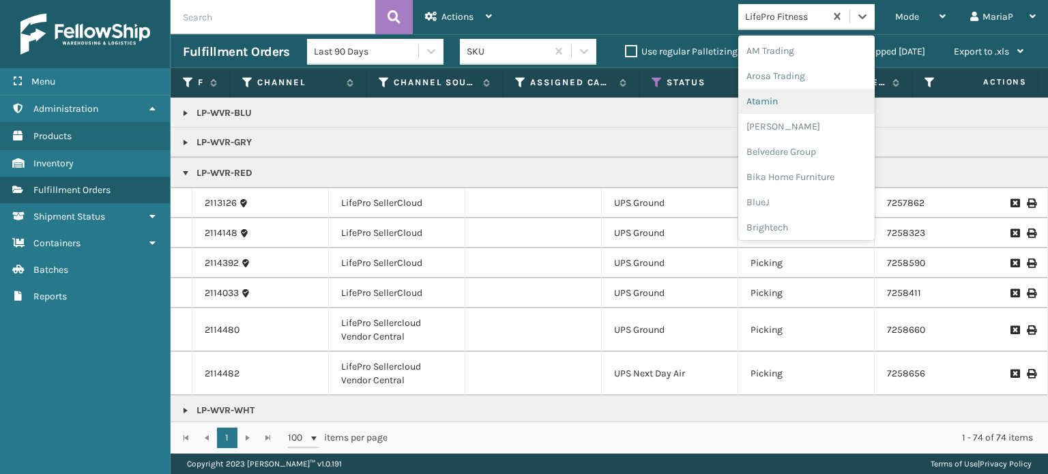
click at [794, 105] on div "Atamin" at bounding box center [806, 101] width 136 height 25
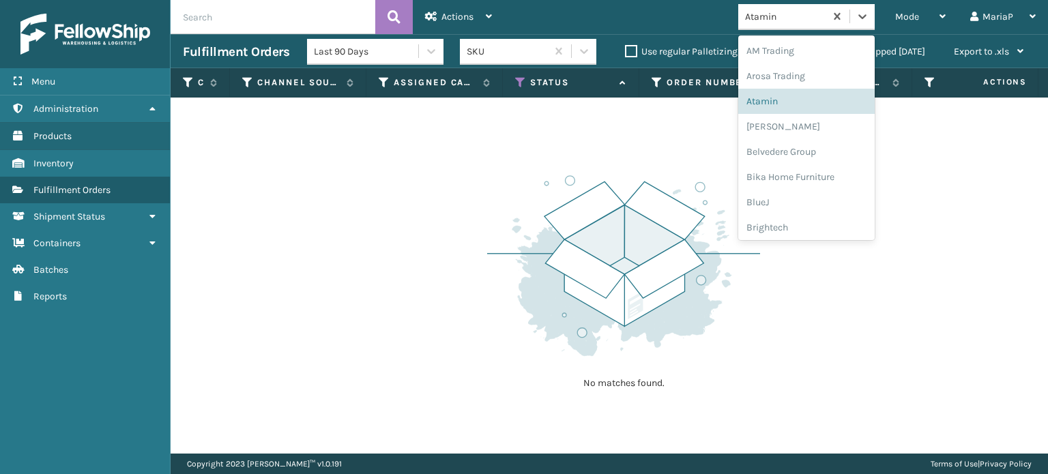
click at [800, 22] on div "Atamin" at bounding box center [785, 17] width 81 height 14
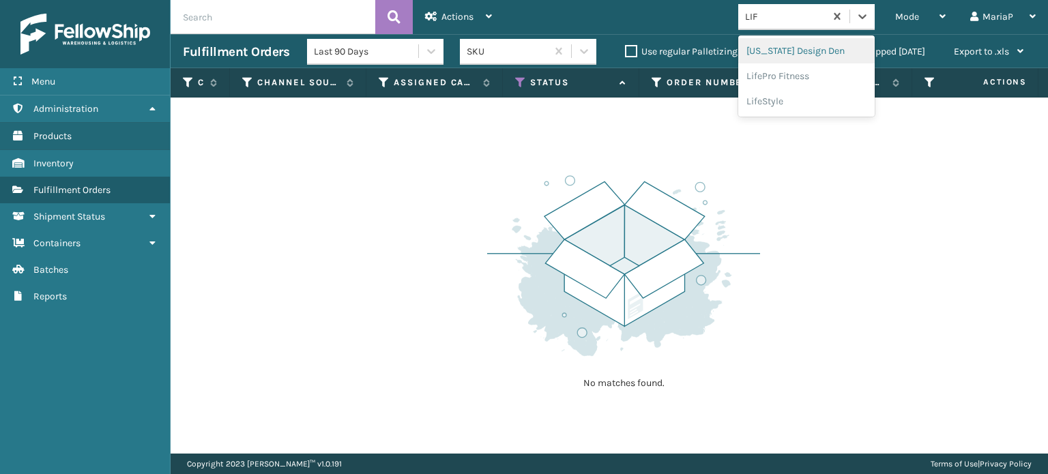
type input "LIFE"
click at [770, 51] on div "LifePro Fitness" at bounding box center [806, 50] width 136 height 25
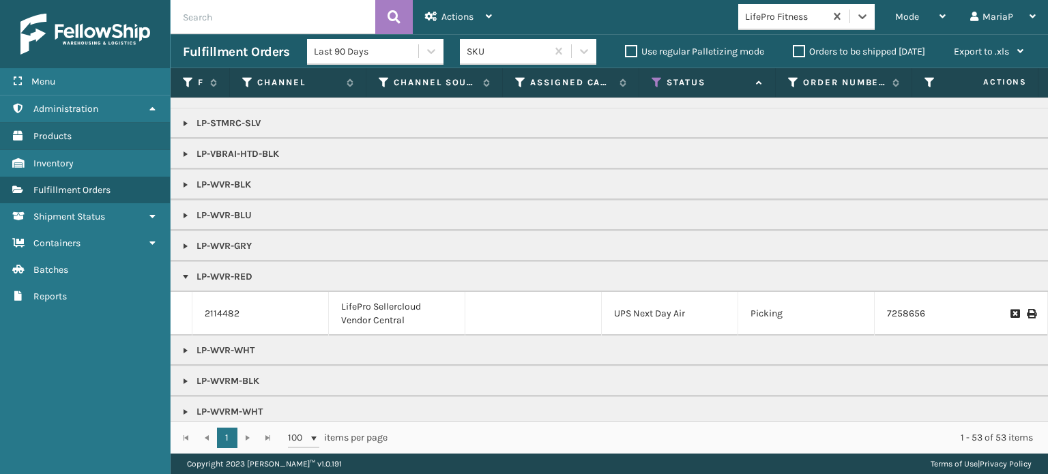
scroll to position [645, 0]
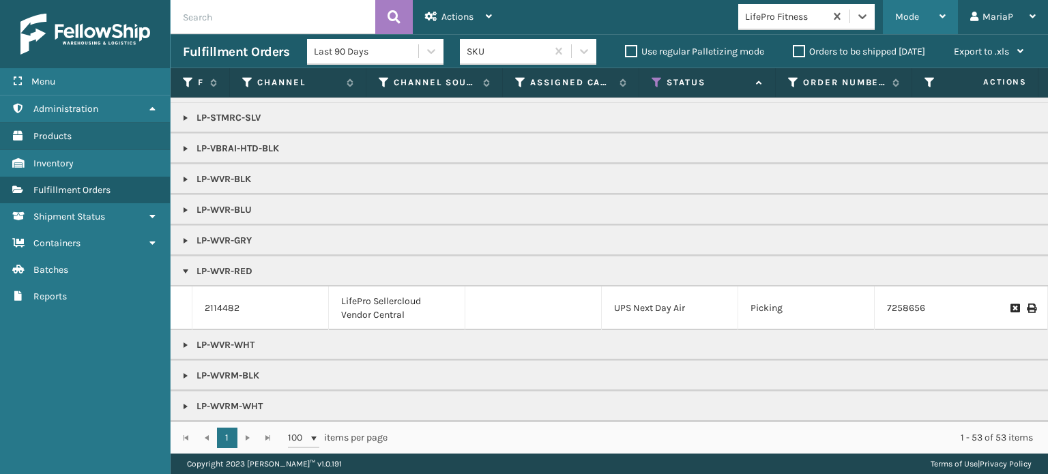
click at [925, 10] on div "Mode" at bounding box center [920, 17] width 50 height 34
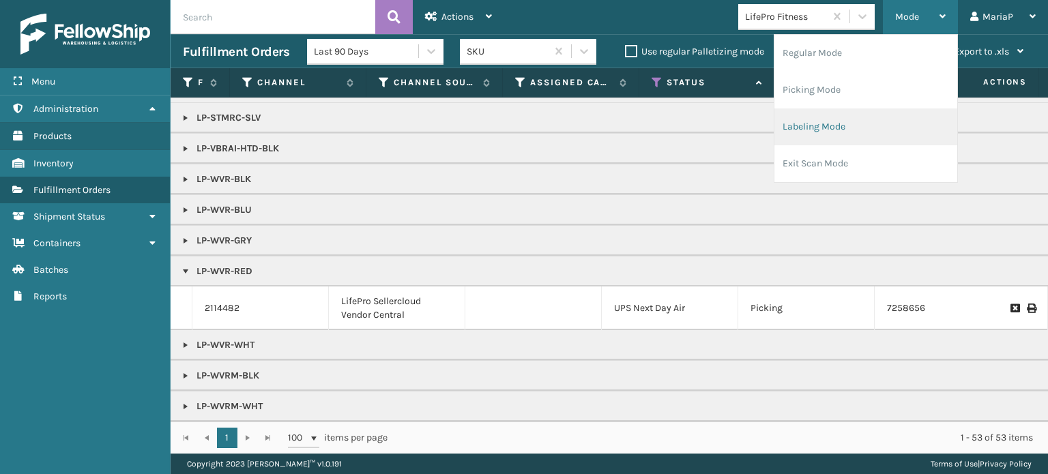
click at [862, 137] on li "Labeling Mode" at bounding box center [865, 126] width 183 height 37
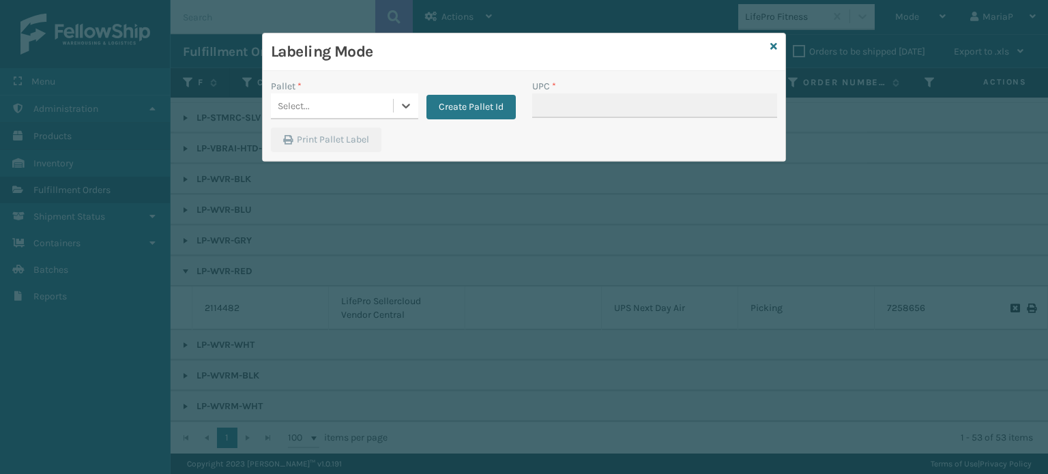
click at [333, 103] on div "Select..." at bounding box center [332, 106] width 122 height 23
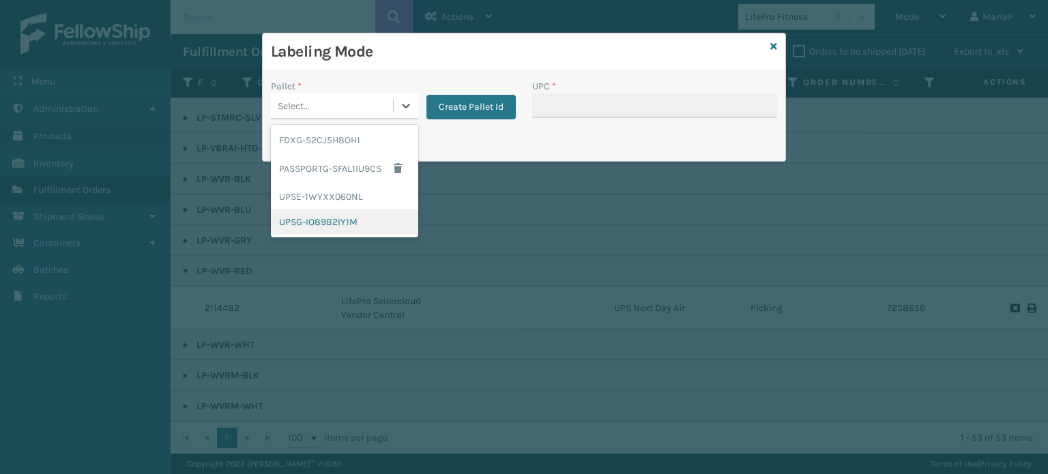
click at [336, 224] on div "UPSG-IO89B2IY1M" at bounding box center [344, 221] width 147 height 25
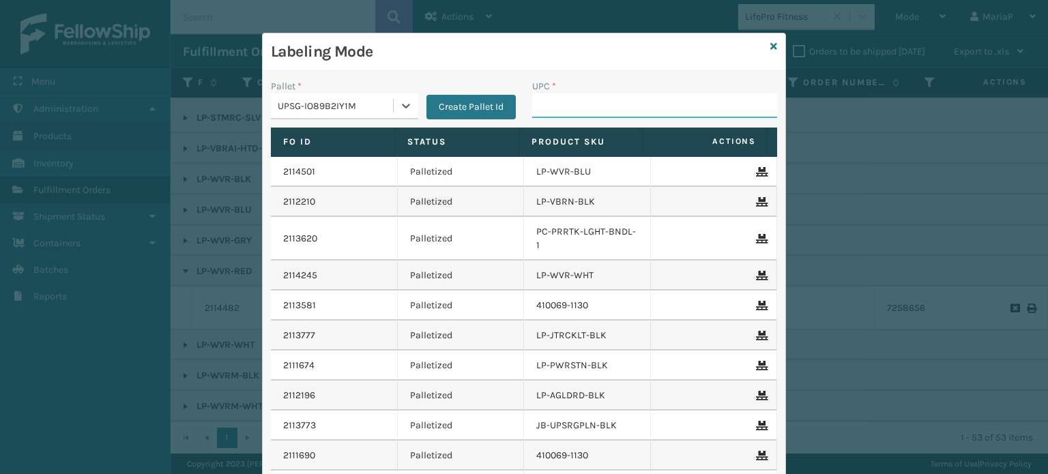
click at [576, 98] on input "UPC *" at bounding box center [654, 105] width 245 height 25
